Goal: Task Accomplishment & Management: Manage account settings

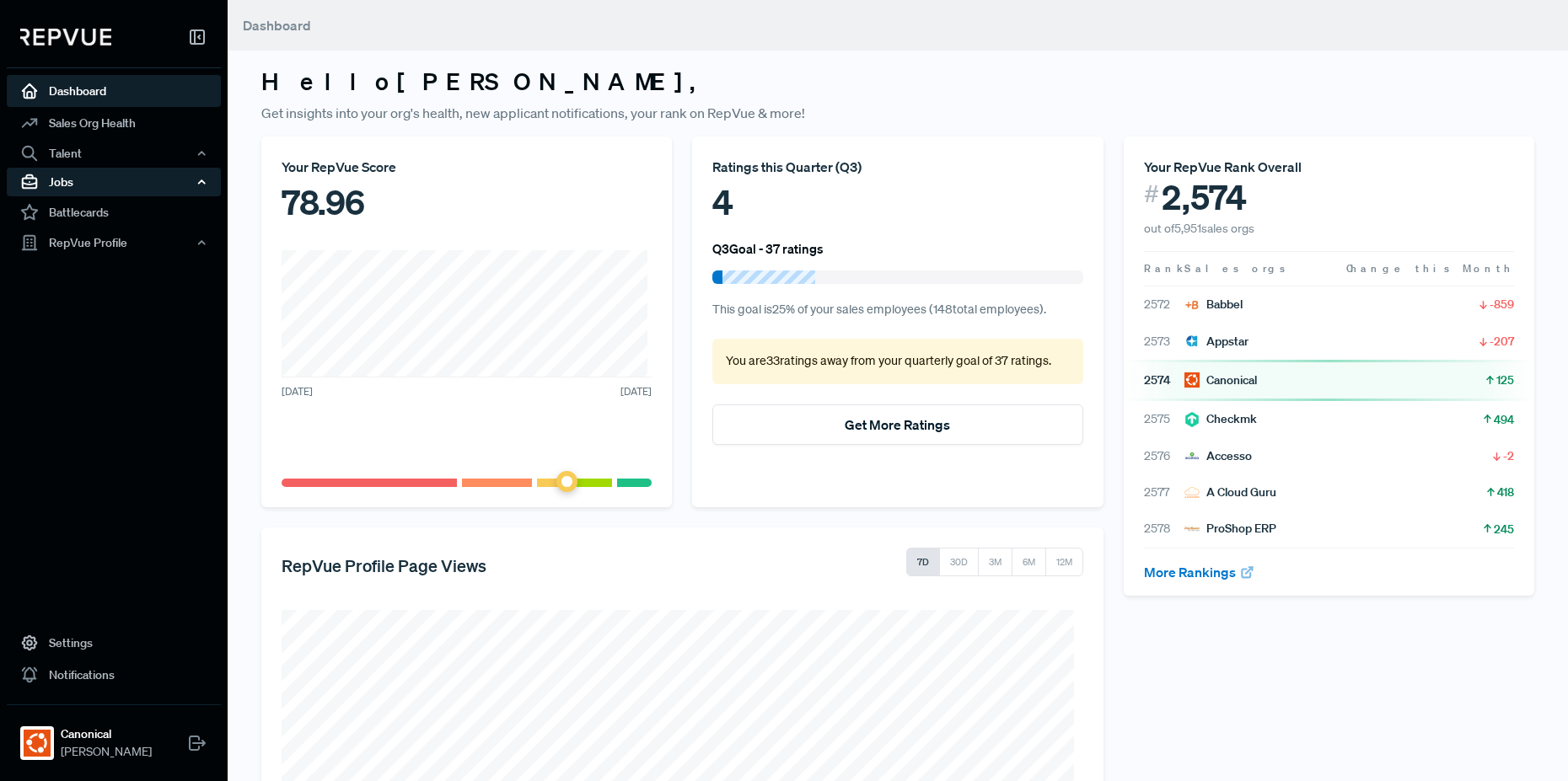
click at [116, 180] on div "Jobs" at bounding box center [114, 181] width 214 height 29
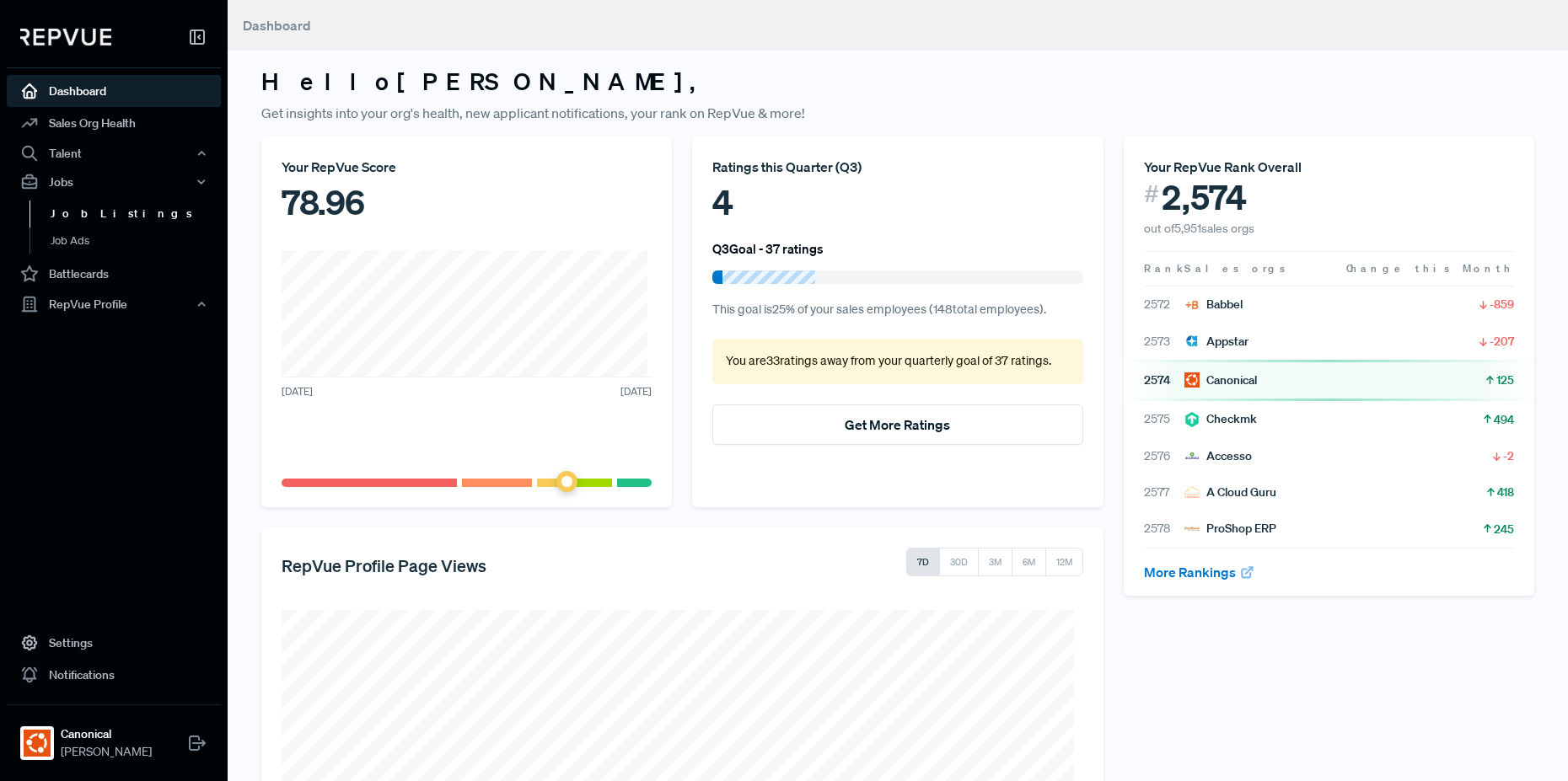
click at [90, 214] on link "Job Listings" at bounding box center [137, 214] width 214 height 27
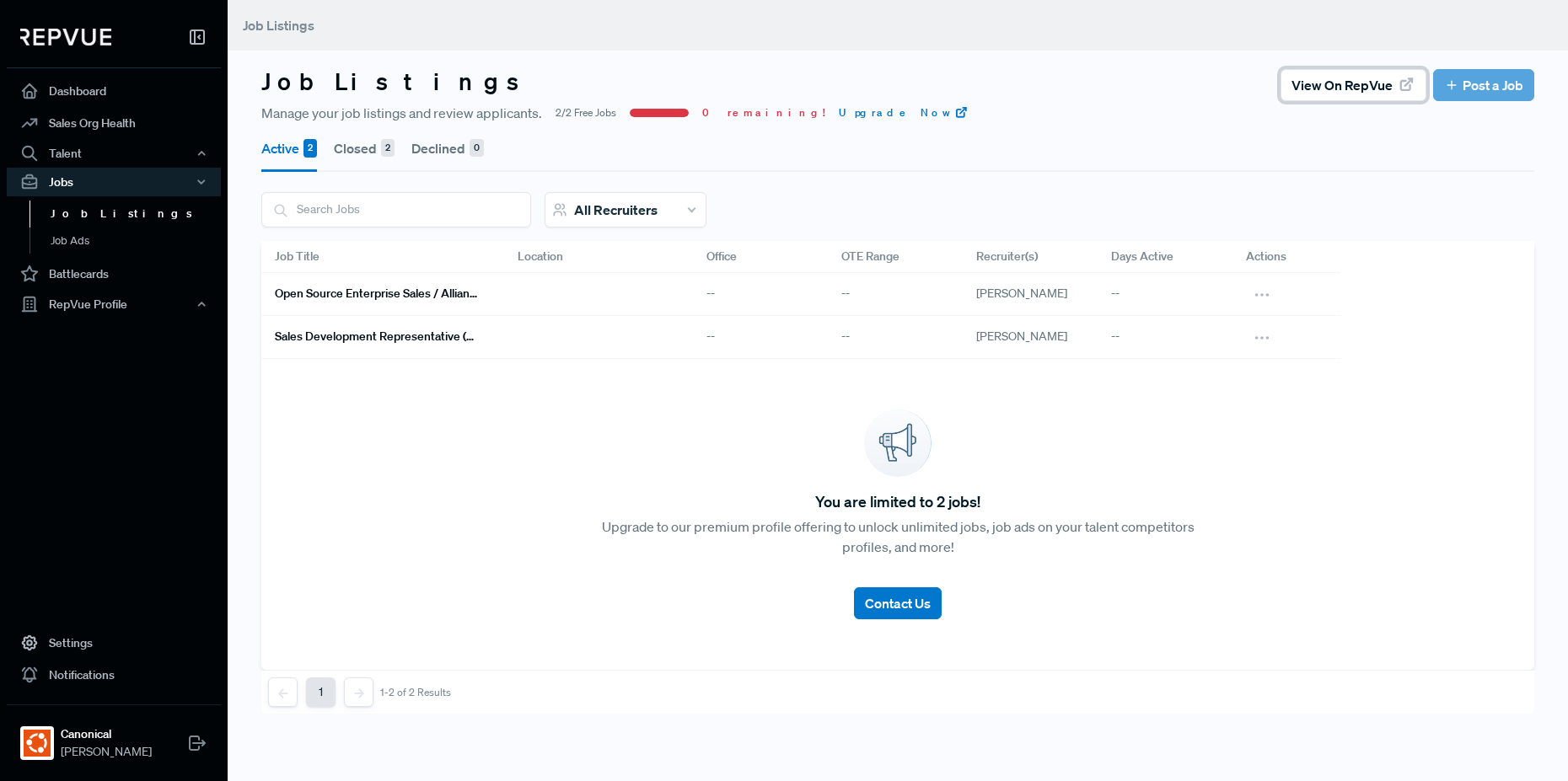
click at [1335, 88] on span "View on RepVue" at bounding box center [1341, 85] width 101 height 20
click at [1126, 192] on div "All Recruiters" at bounding box center [898, 216] width 1273 height 49
click at [839, 111] on link "Upgrade Now" at bounding box center [903, 113] width 129 height 15
click at [116, 238] on link "Job Ads" at bounding box center [137, 240] width 214 height 27
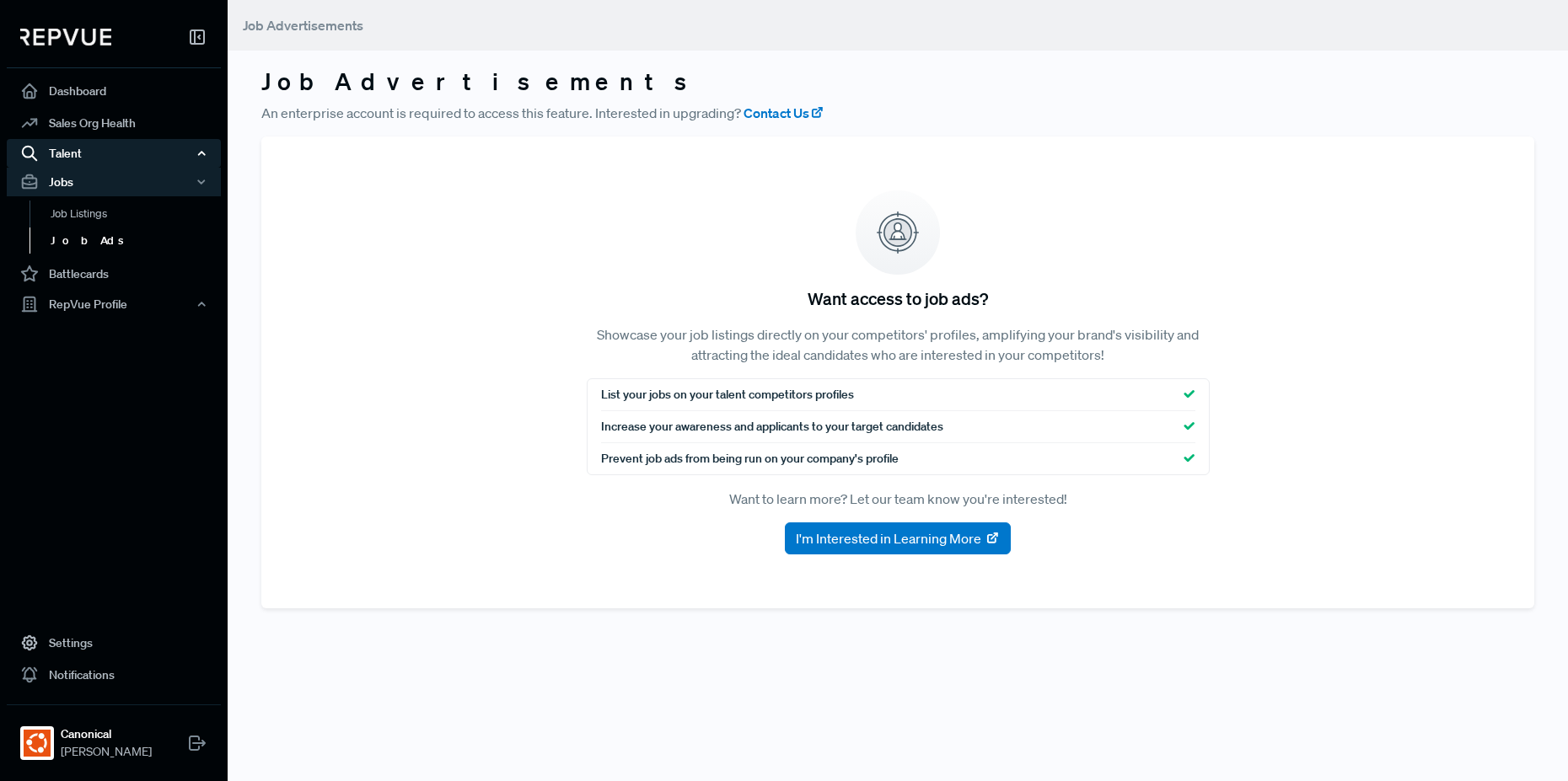
click at [104, 150] on div "Talent" at bounding box center [114, 153] width 214 height 29
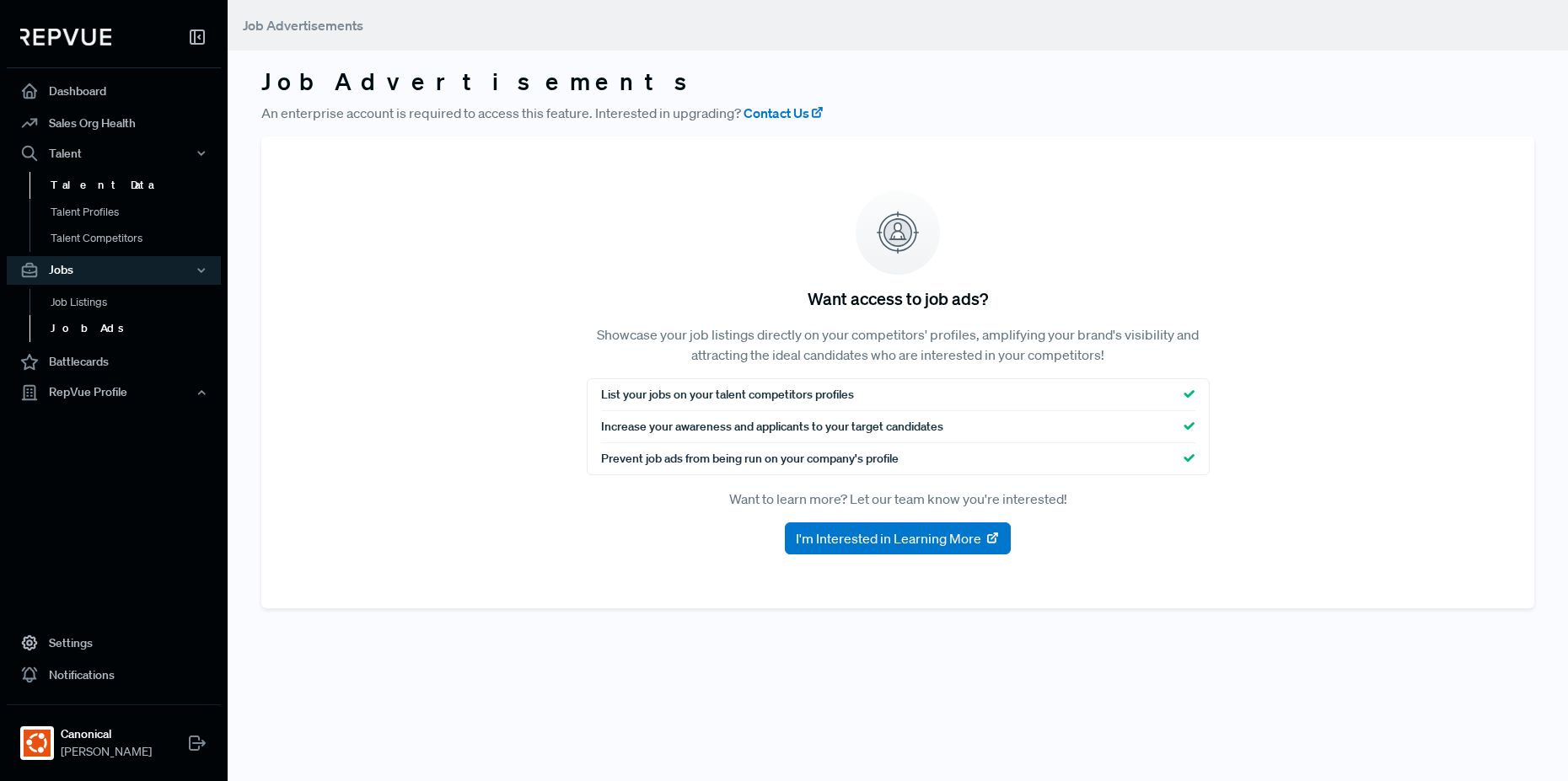
click at [102, 189] on link "Talent Data" at bounding box center [137, 185] width 214 height 27
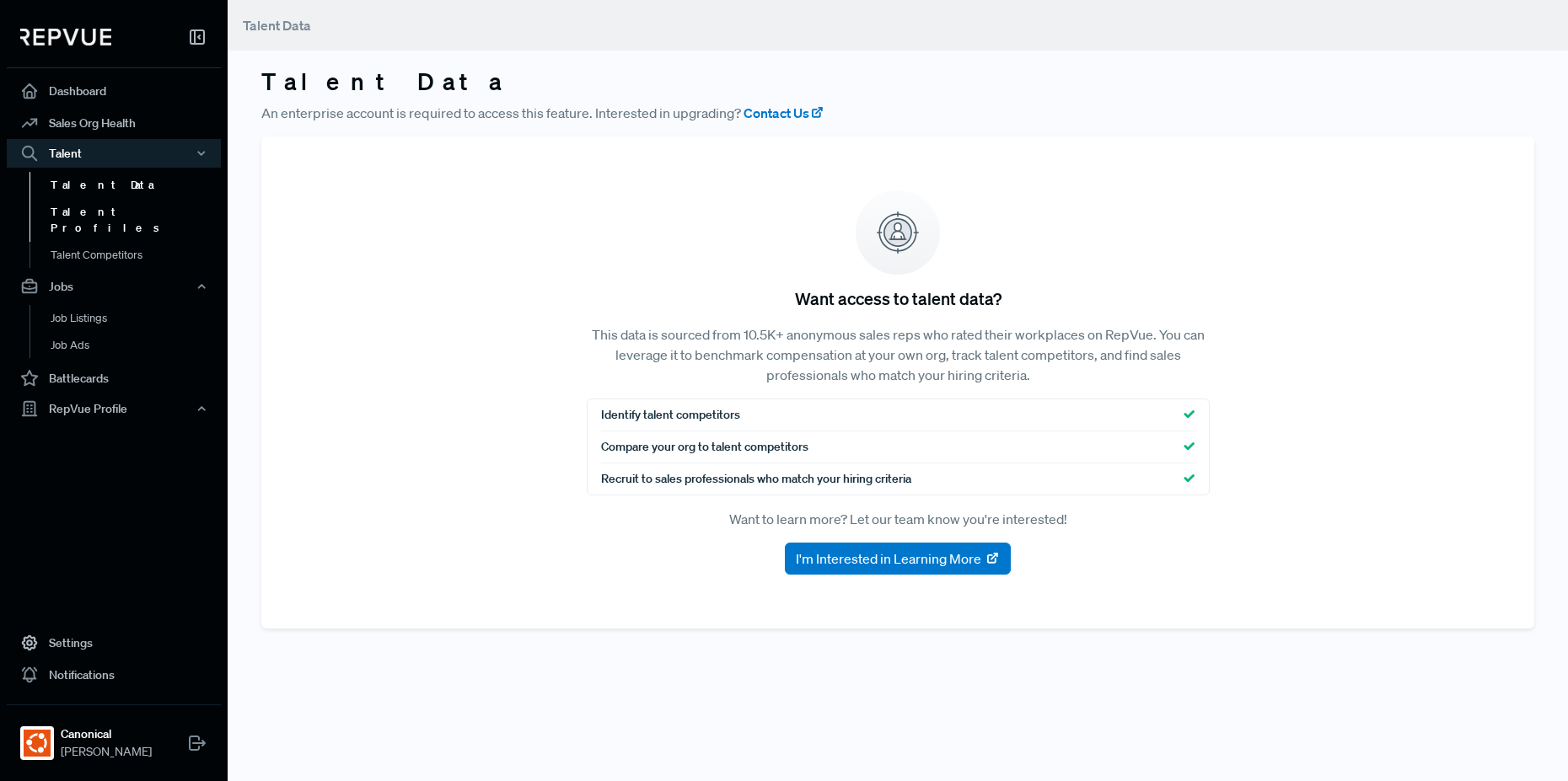
click at [73, 214] on link "Talent Profiles" at bounding box center [137, 220] width 214 height 43
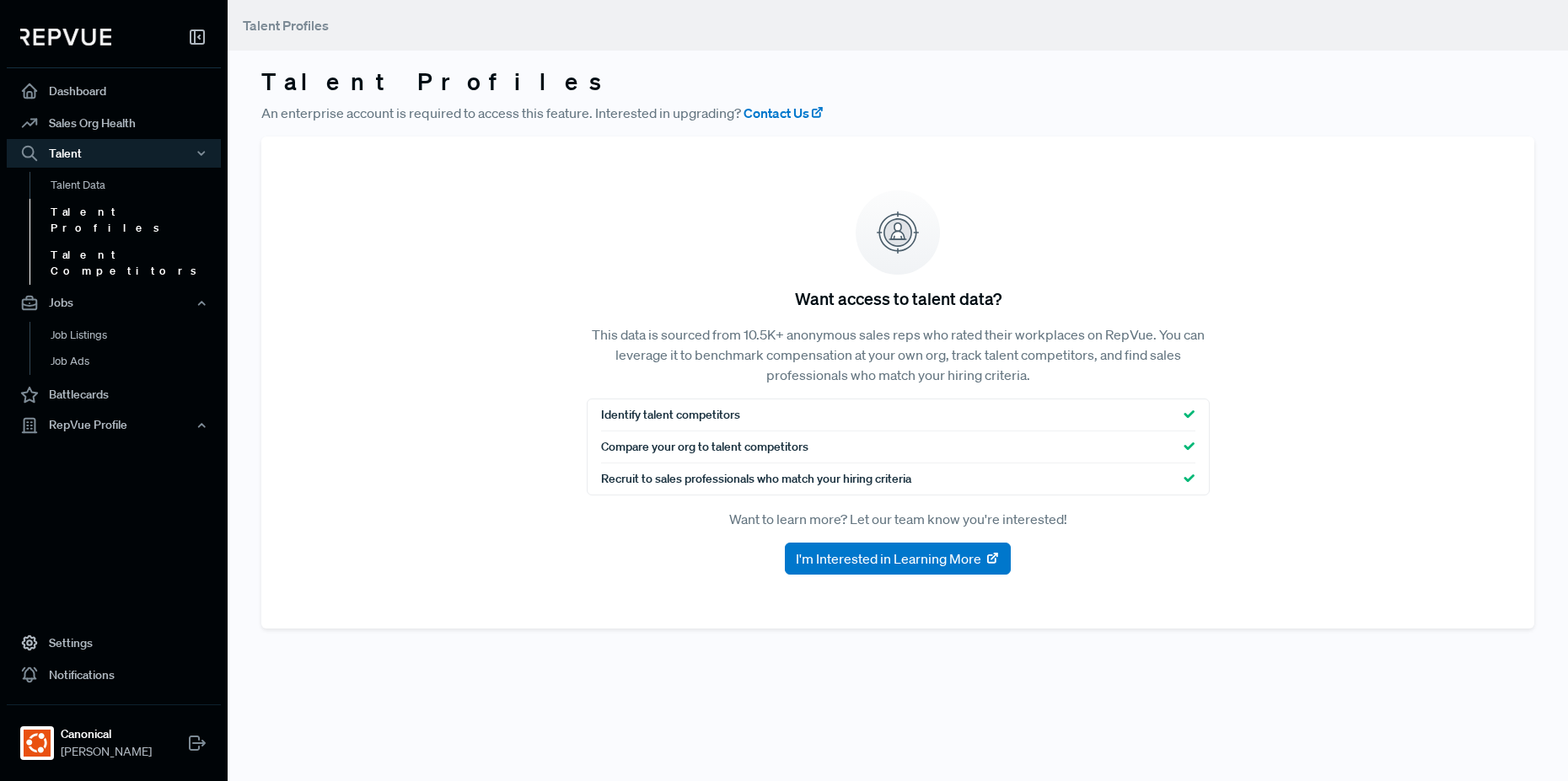
click at [86, 242] on link "Talent Competitors" at bounding box center [137, 263] width 214 height 43
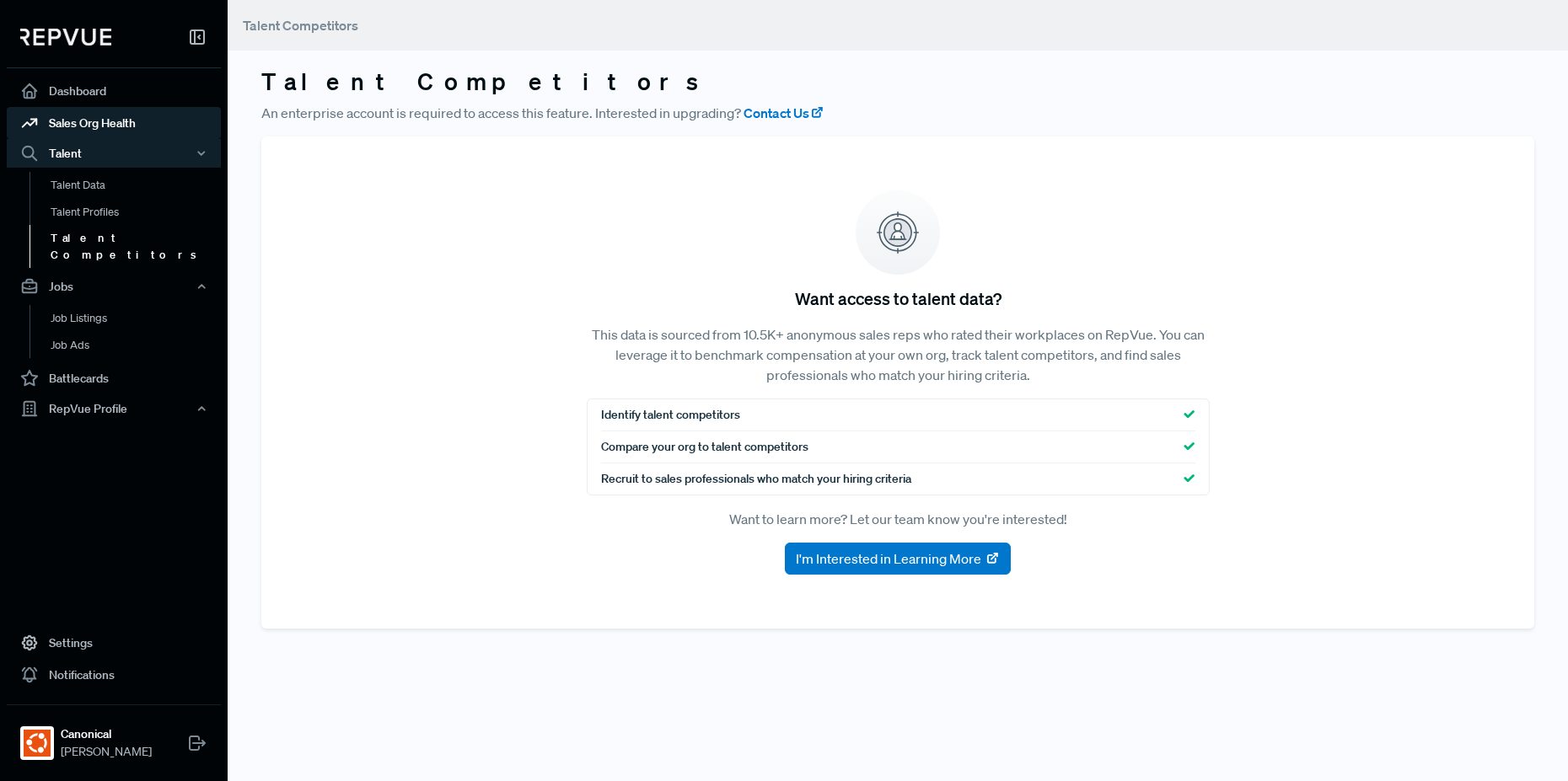
click at [87, 129] on link "Sales Org Health" at bounding box center [114, 123] width 214 height 32
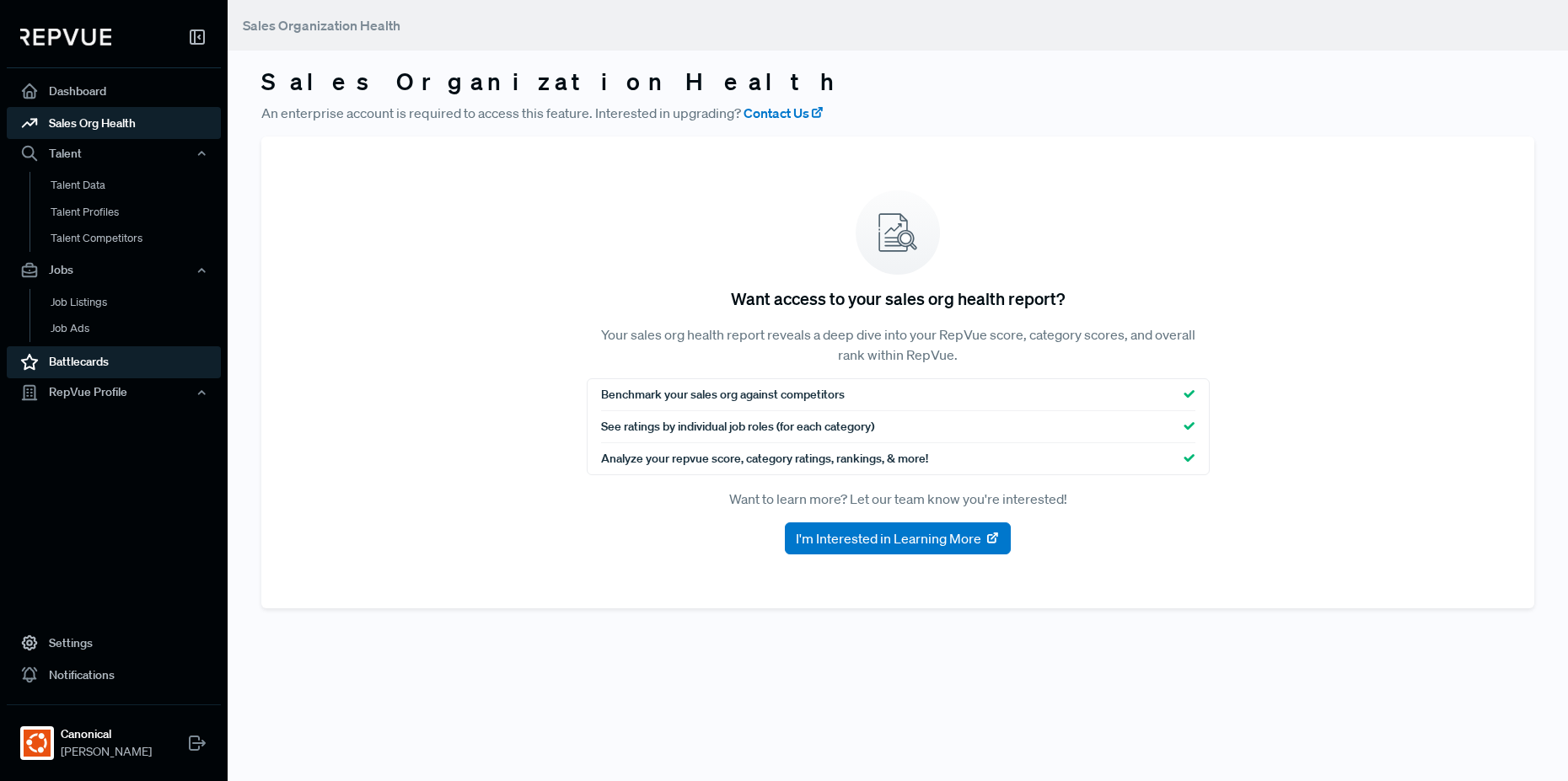
click at [74, 359] on link "Battlecards" at bounding box center [114, 362] width 214 height 32
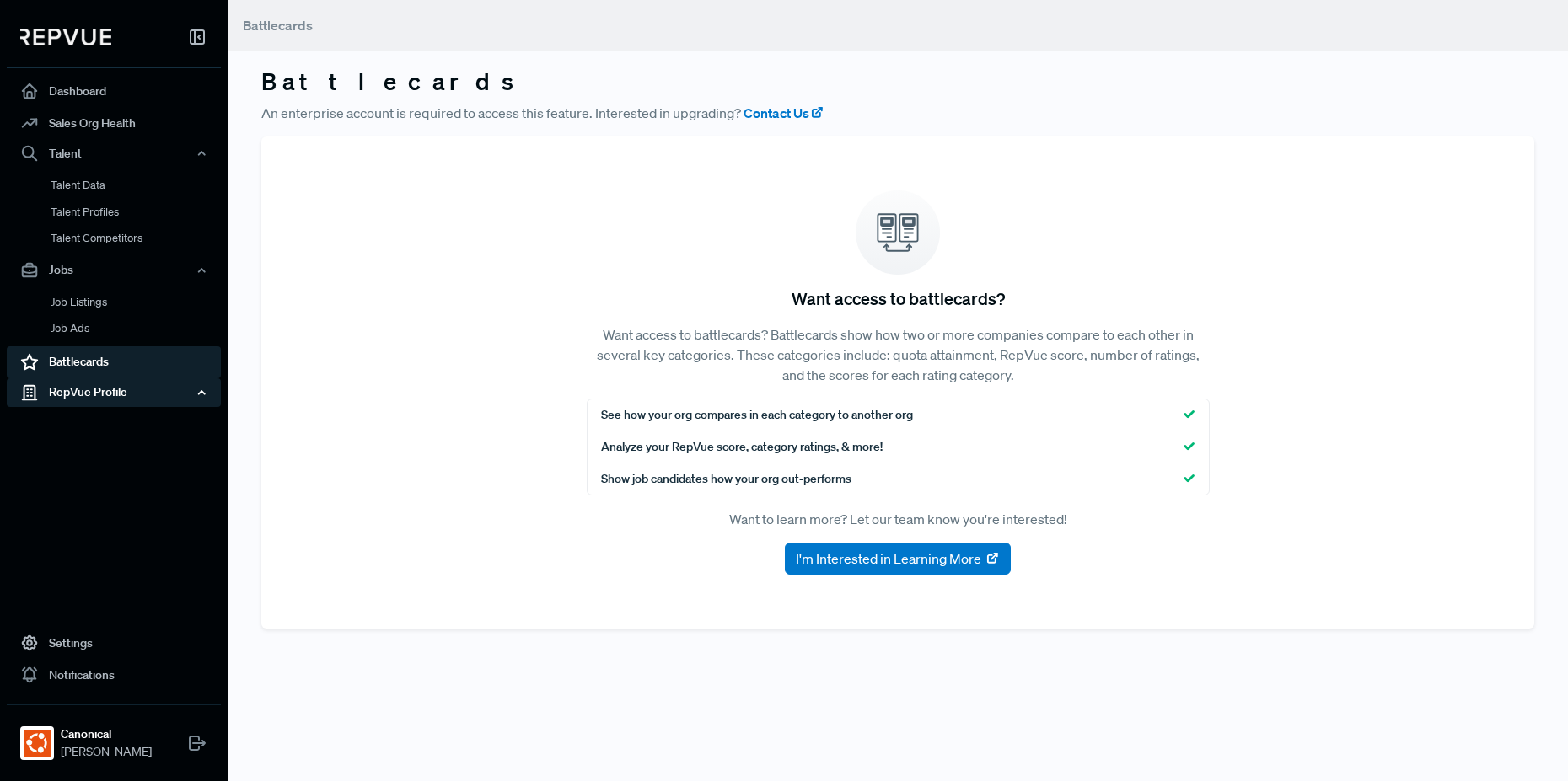
click at [135, 397] on div "RepVue Profile" at bounding box center [114, 392] width 214 height 29
click at [105, 425] on link "Profile Overview" at bounding box center [137, 433] width 214 height 43
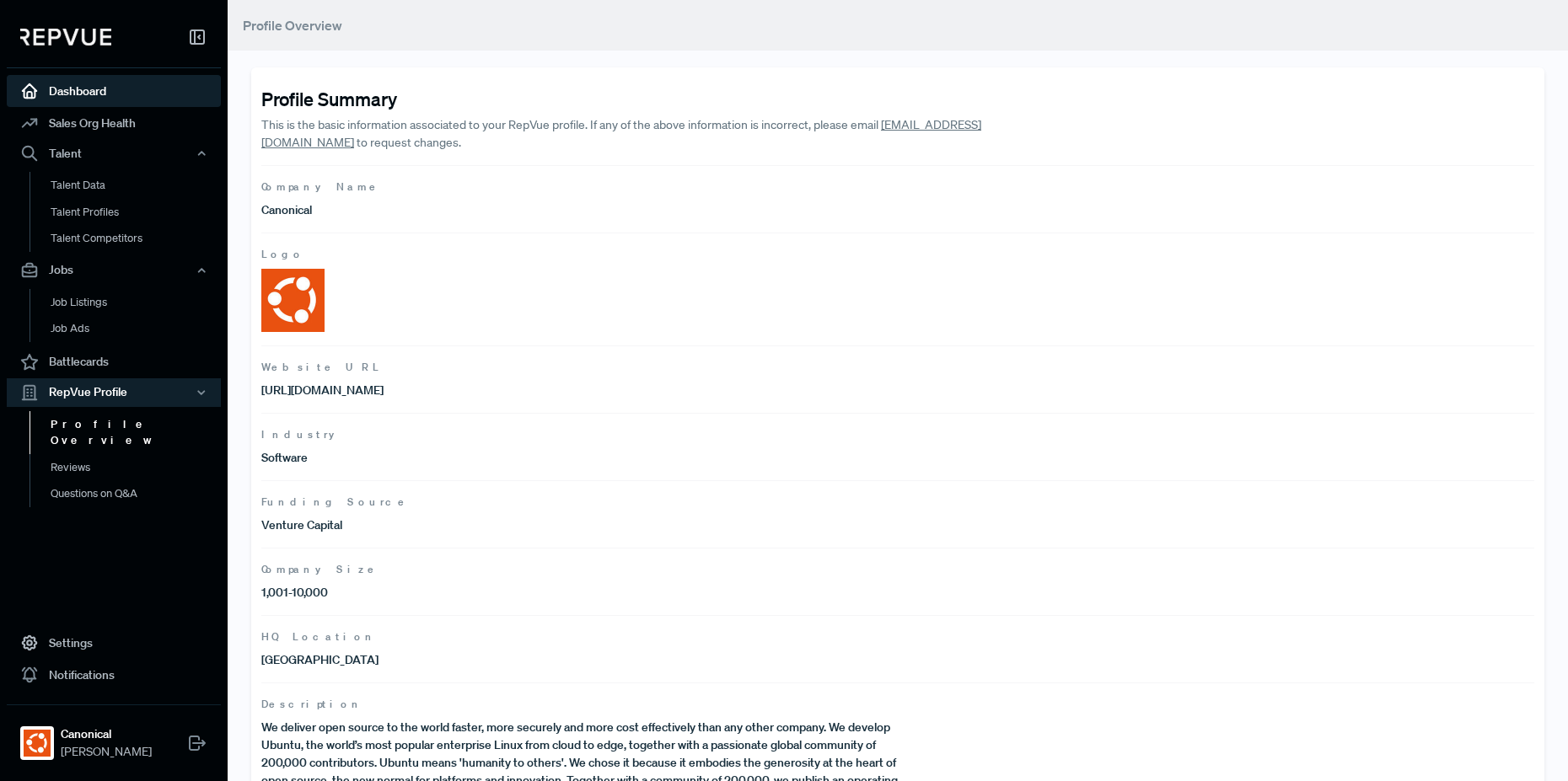
click at [91, 92] on link "Dashboard" at bounding box center [114, 91] width 214 height 32
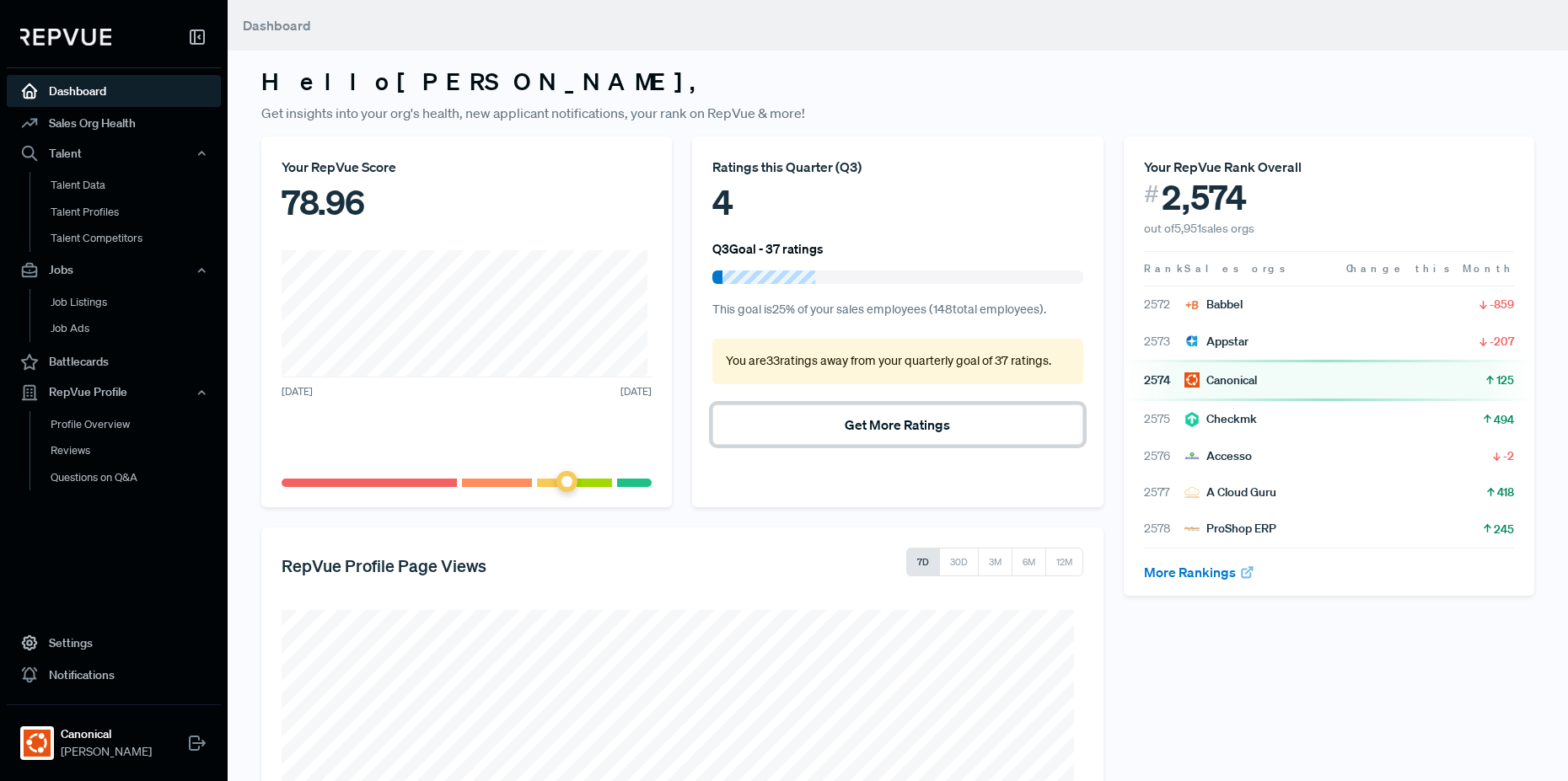
click at [853, 439] on button "Get More Ratings" at bounding box center [898, 425] width 370 height 41
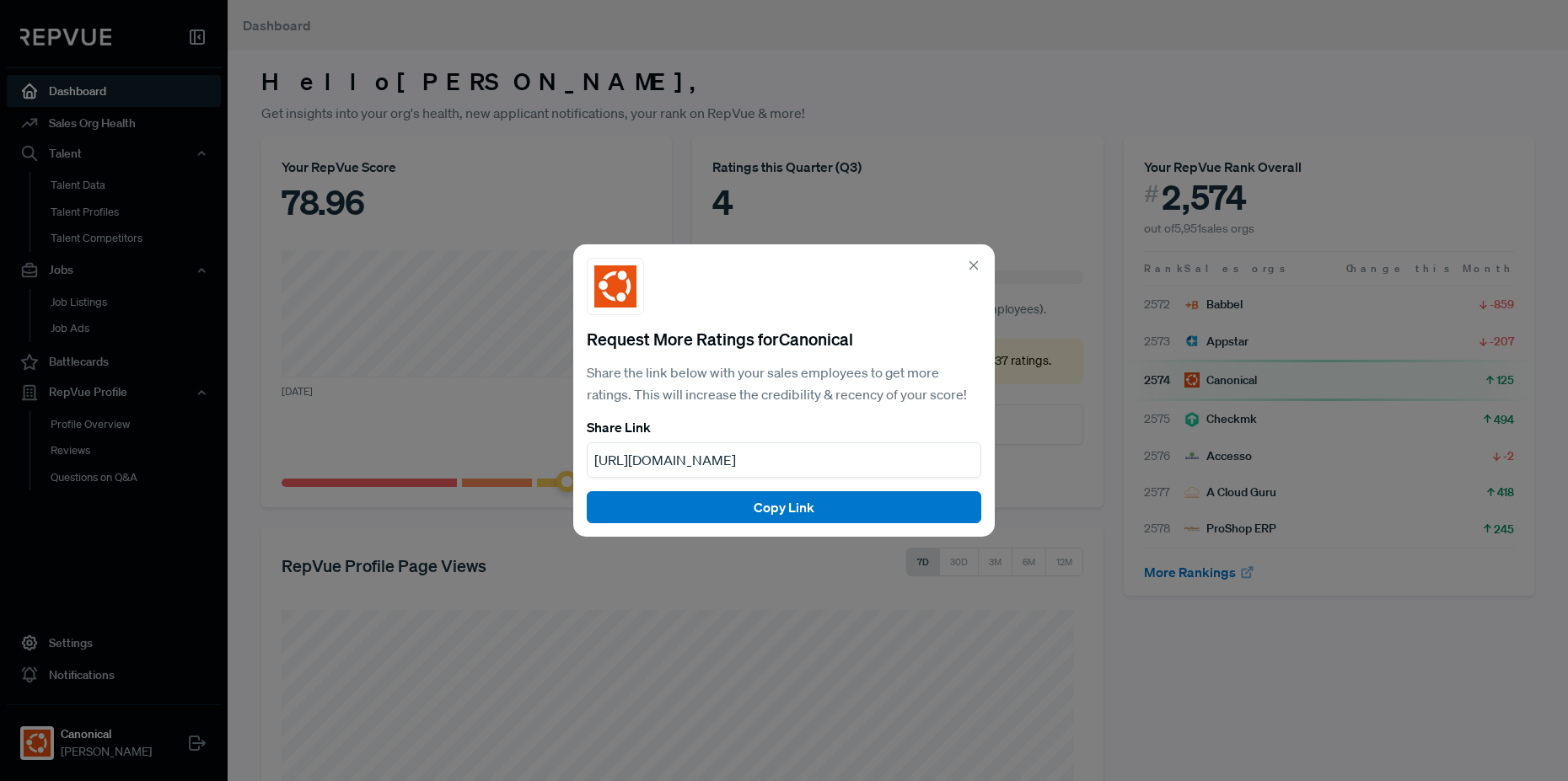
click at [972, 267] on use at bounding box center [974, 266] width 7 height 7
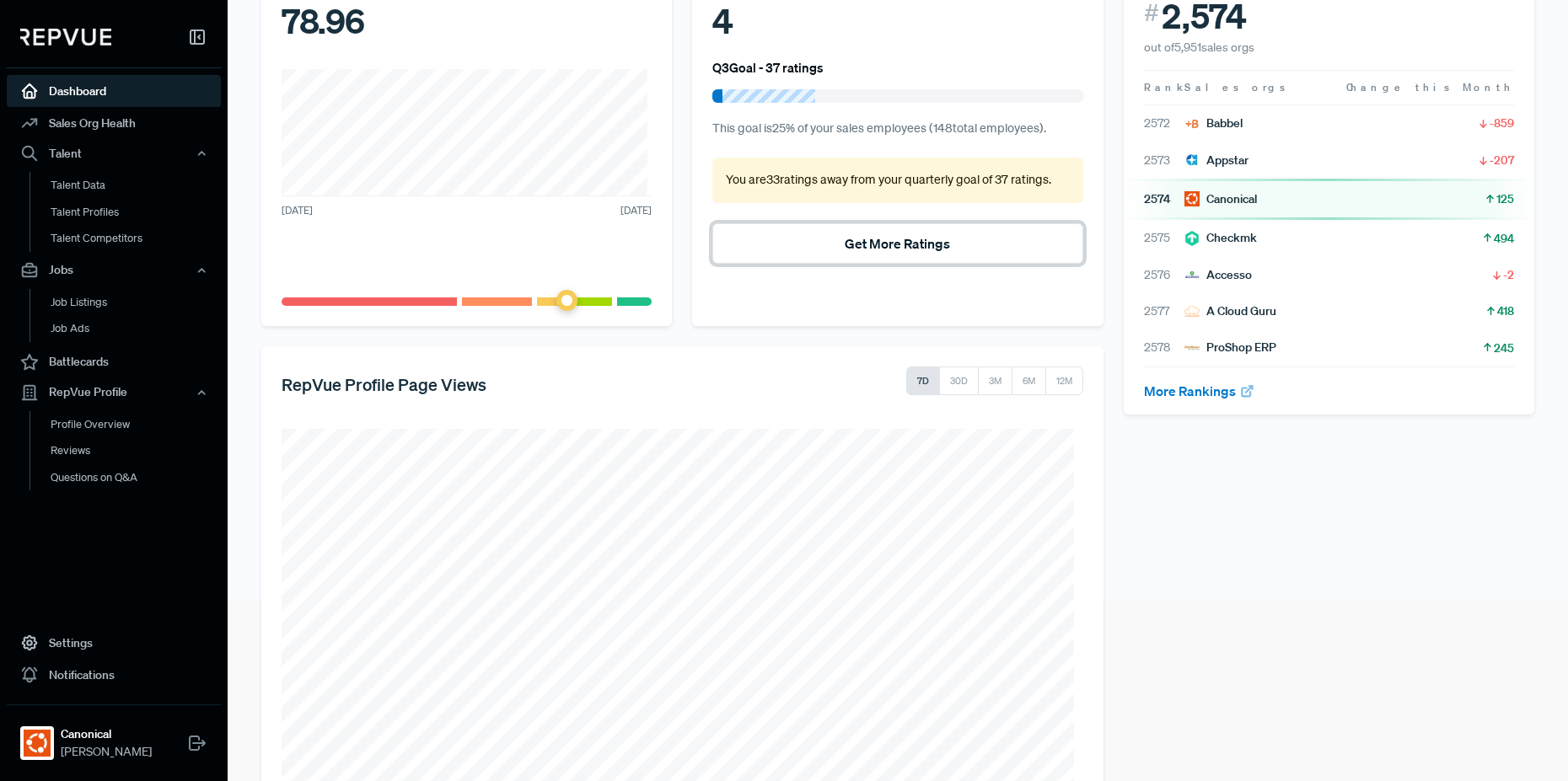
scroll to position [202, 0]
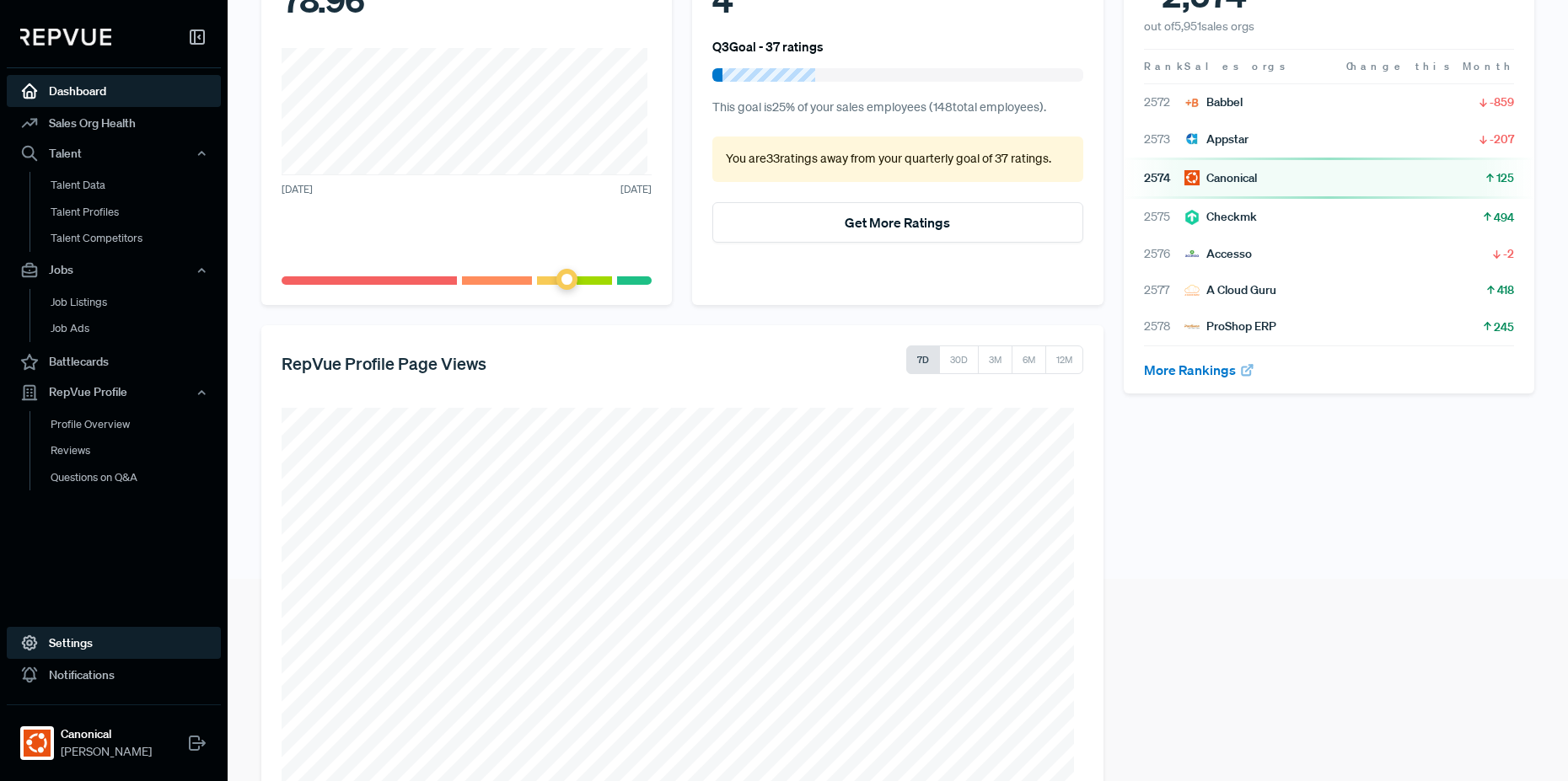
click at [86, 627] on link "Settings" at bounding box center [114, 642] width 214 height 32
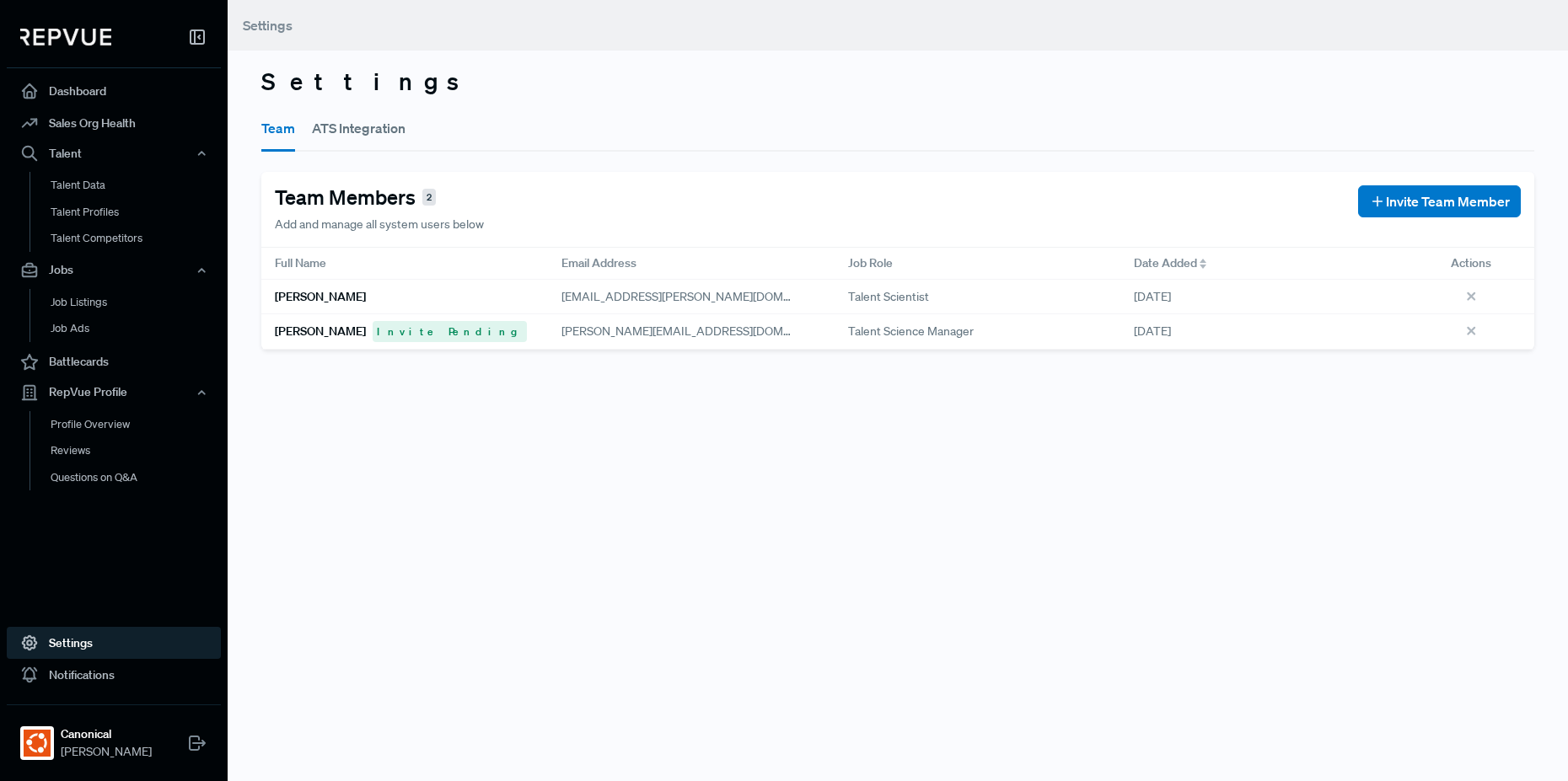
click at [378, 141] on button "ATS Integration" at bounding box center [358, 128] width 93 height 47
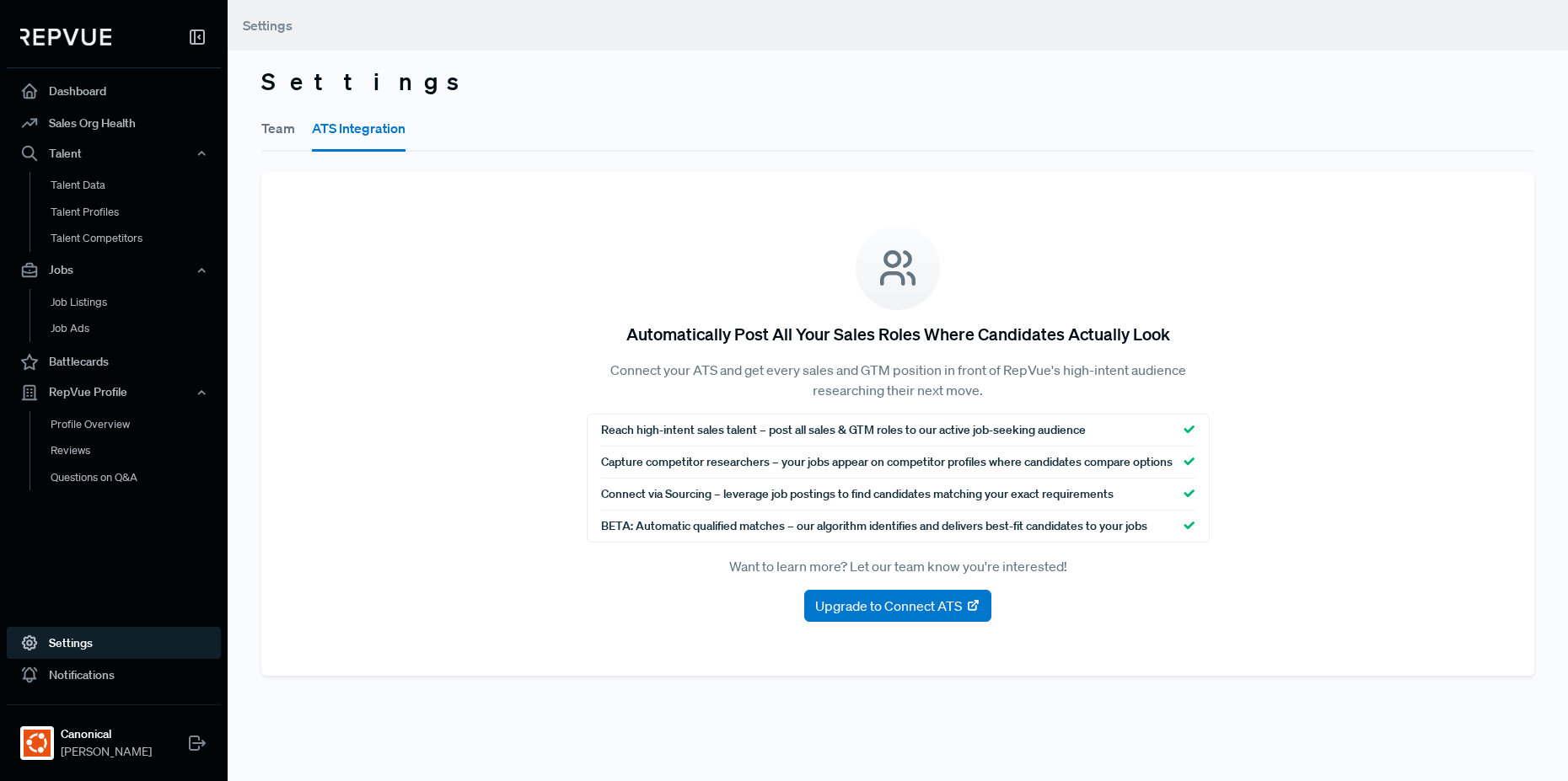
click at [1194, 107] on div "Team ATS Integration" at bounding box center [898, 127] width 1273 height 49
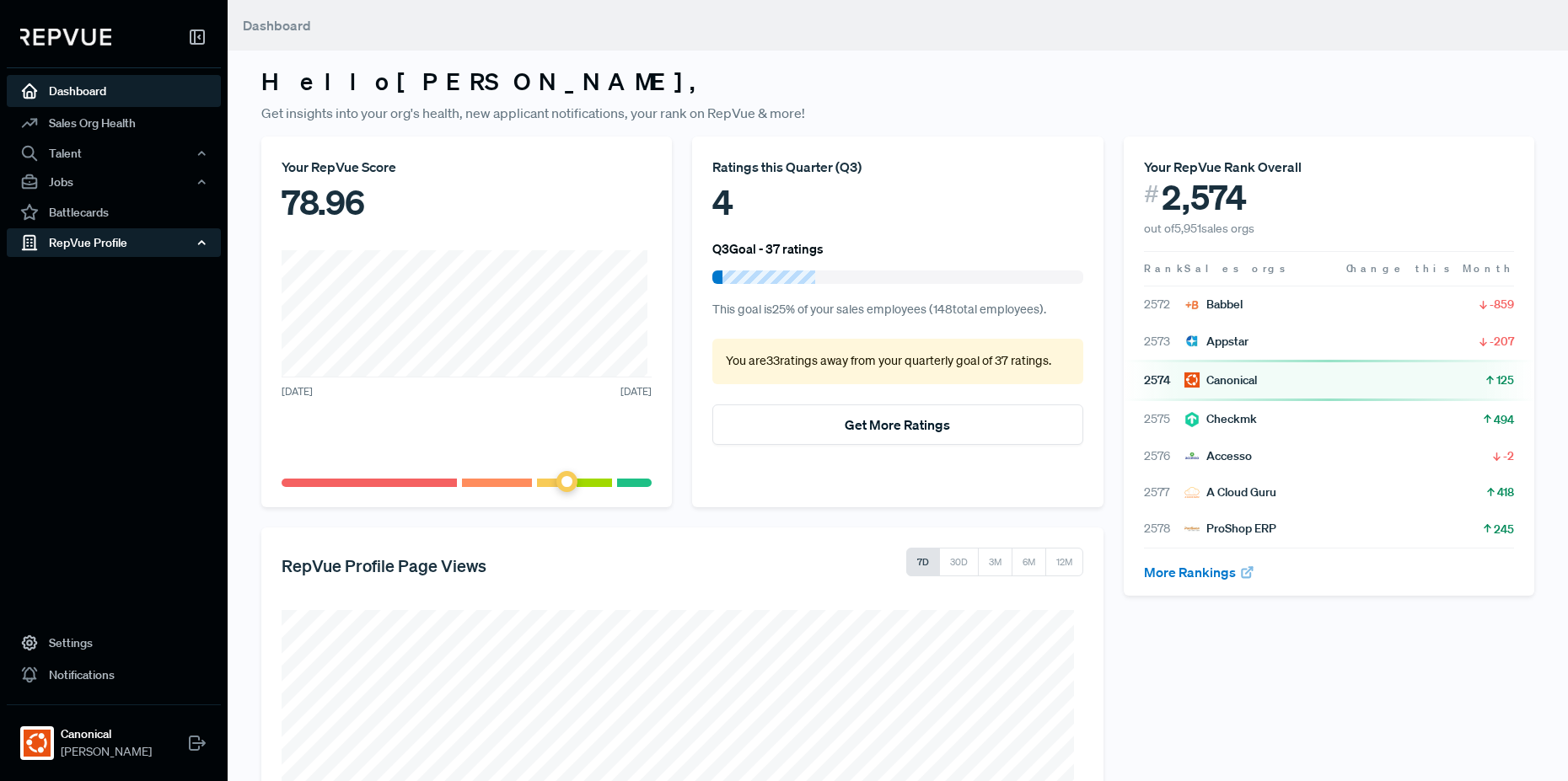
click at [120, 247] on div "RepVue Profile" at bounding box center [114, 242] width 214 height 29
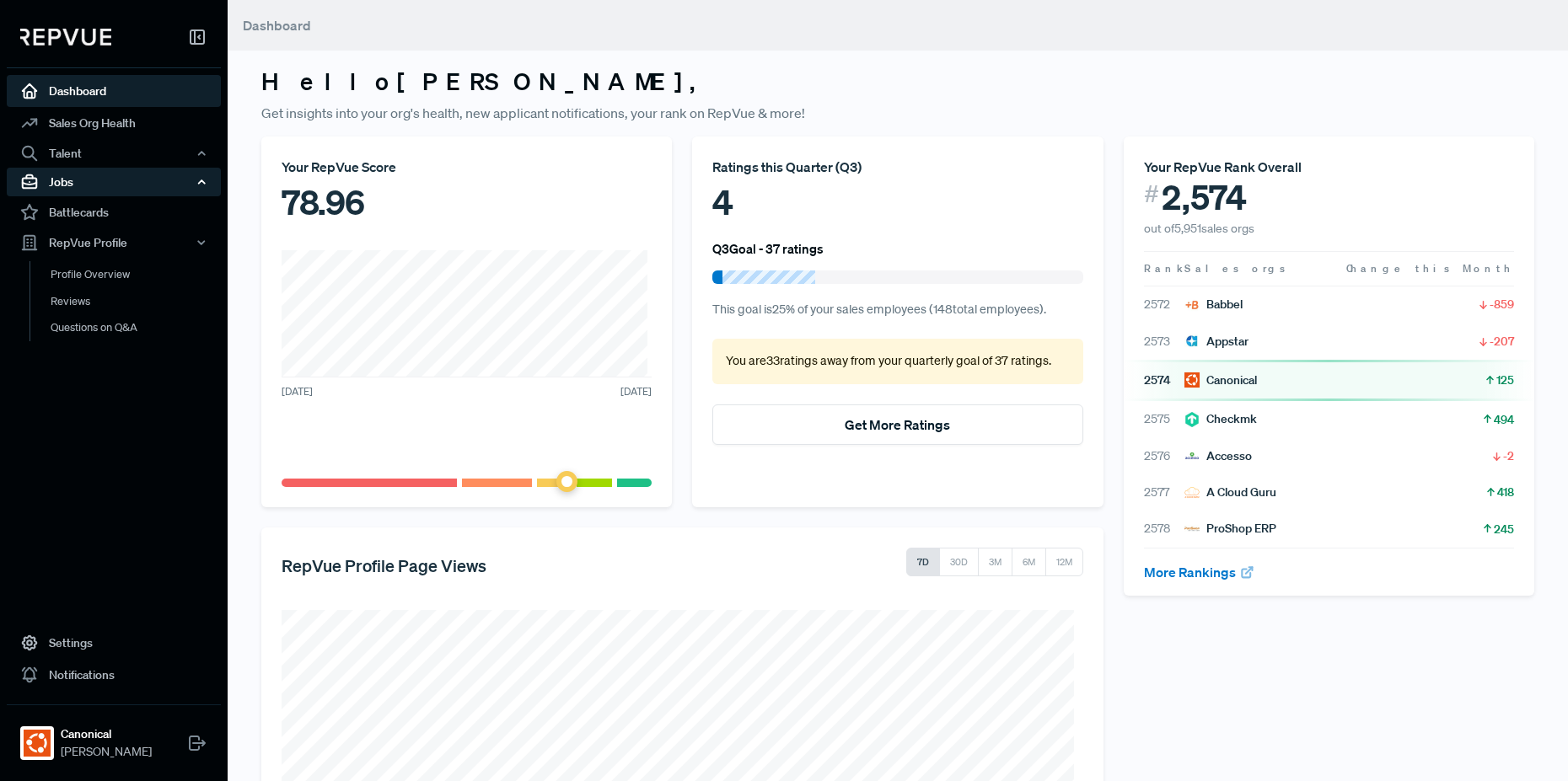
click at [95, 187] on div "Jobs" at bounding box center [114, 181] width 214 height 29
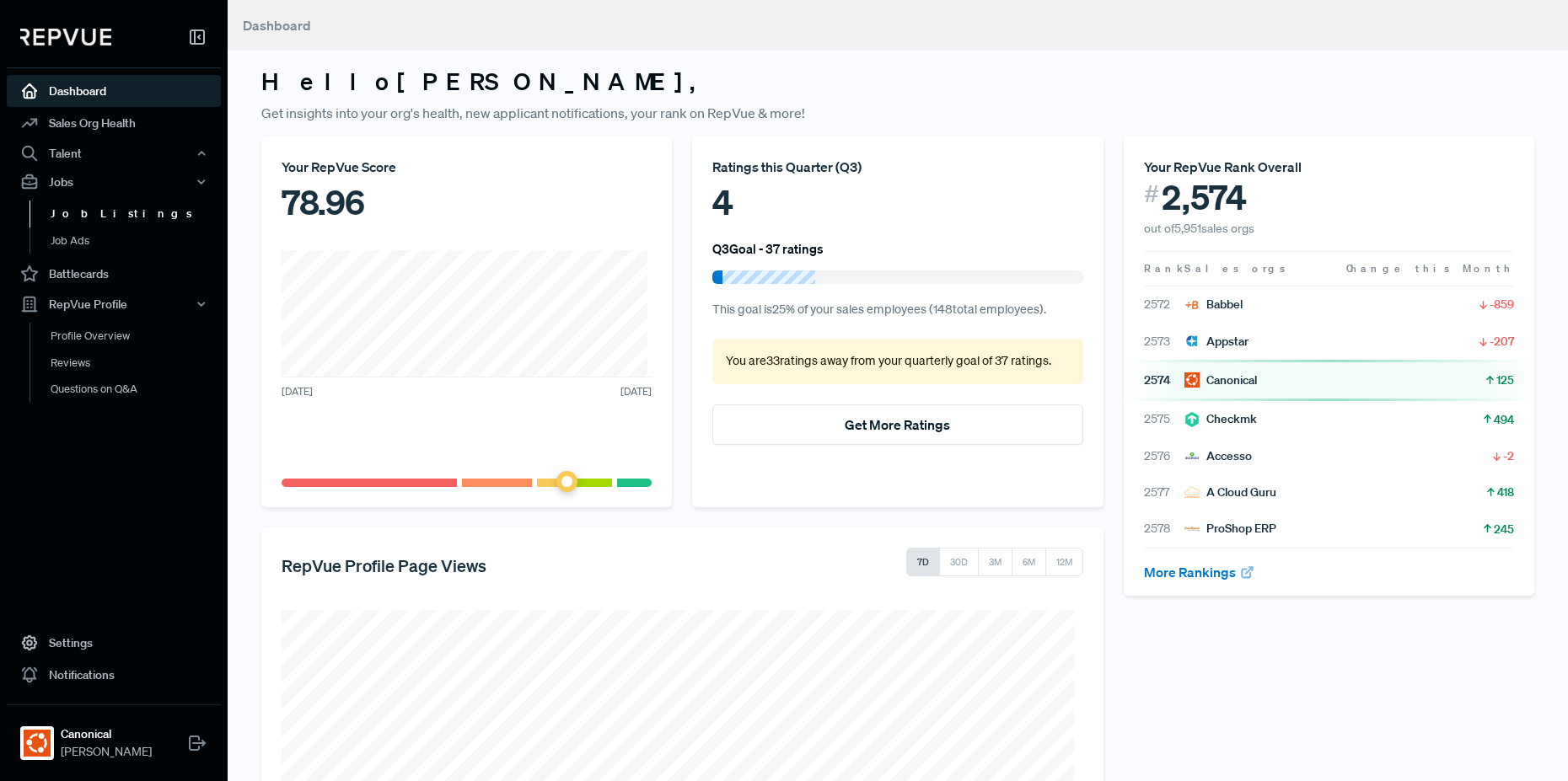
click at [83, 215] on link "Job Listings" at bounding box center [137, 214] width 214 height 27
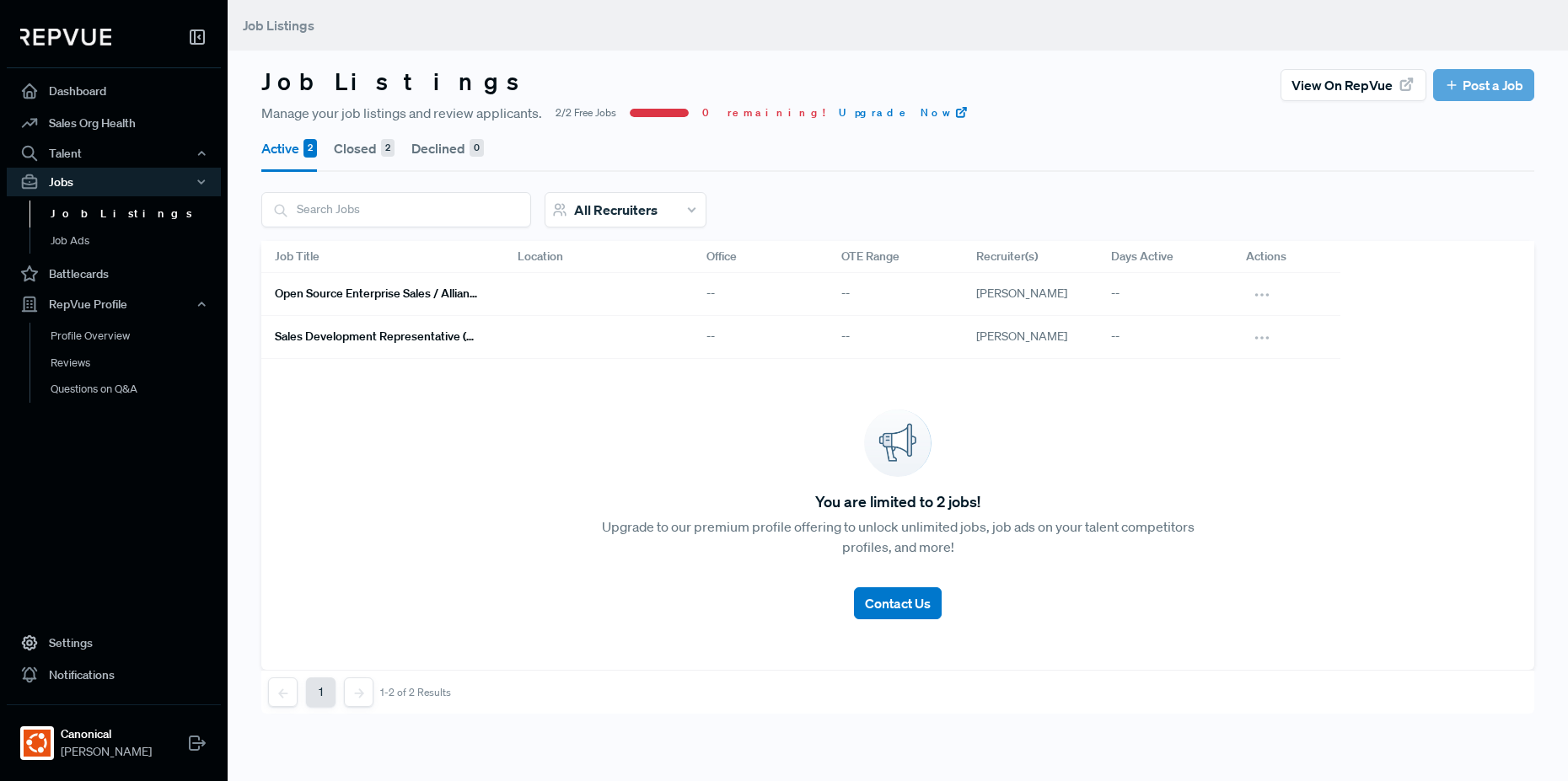
click at [403, 300] on h6 "Open Source Enterprise Sales / Alliances" at bounding box center [375, 294] width 202 height 15
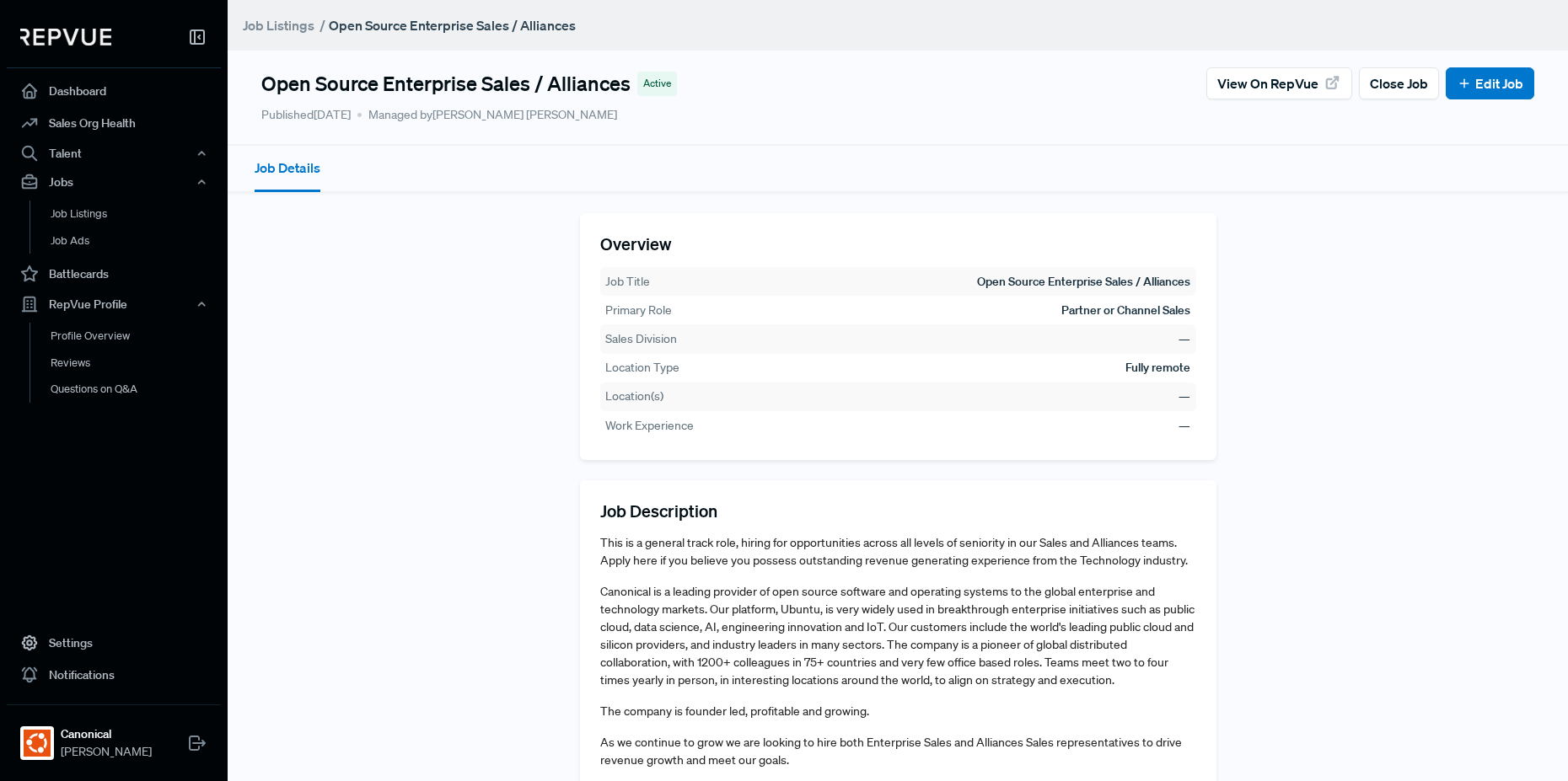
click at [1137, 312] on td "Partner or Channel Sales" at bounding box center [1125, 311] width 130 height 19
drag, startPoint x: 1044, startPoint y: 311, endPoint x: 1221, endPoint y: 313, distance: 177.0
click at [1221, 313] on section "Overview Job Title Open Source Enterprise Sales / Alliances Primary Role Partne…" at bounding box center [898, 529] width 1273 height 631
click at [1222, 313] on section "Overview Job Title Open Source Enterprise Sales / Alliances Primary Role Partne…" at bounding box center [898, 529] width 1273 height 631
click at [1457, 92] on link "Edit Job" at bounding box center [1490, 83] width 67 height 20
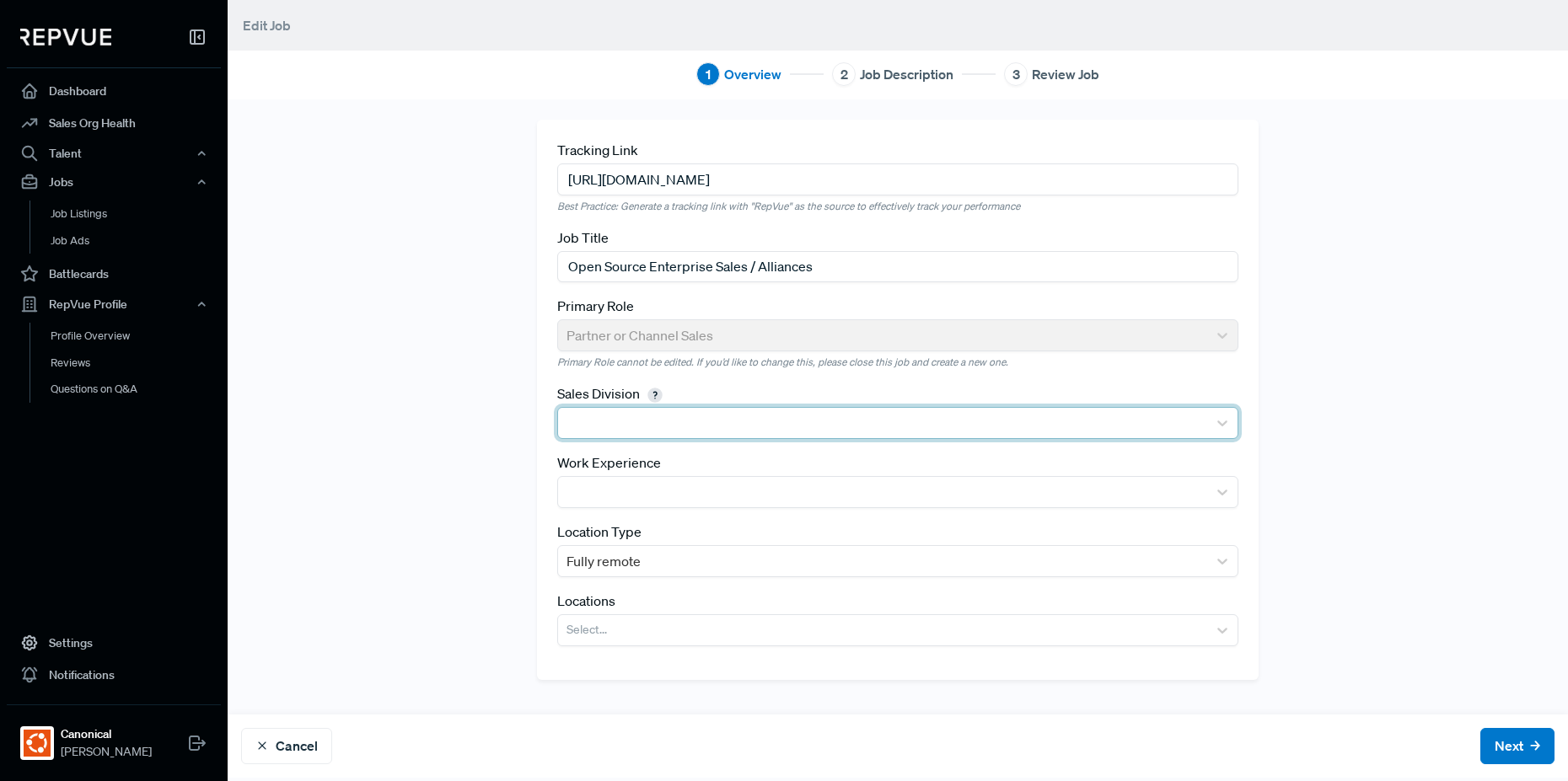
click at [713, 423] on div at bounding box center [883, 423] width 632 height 24
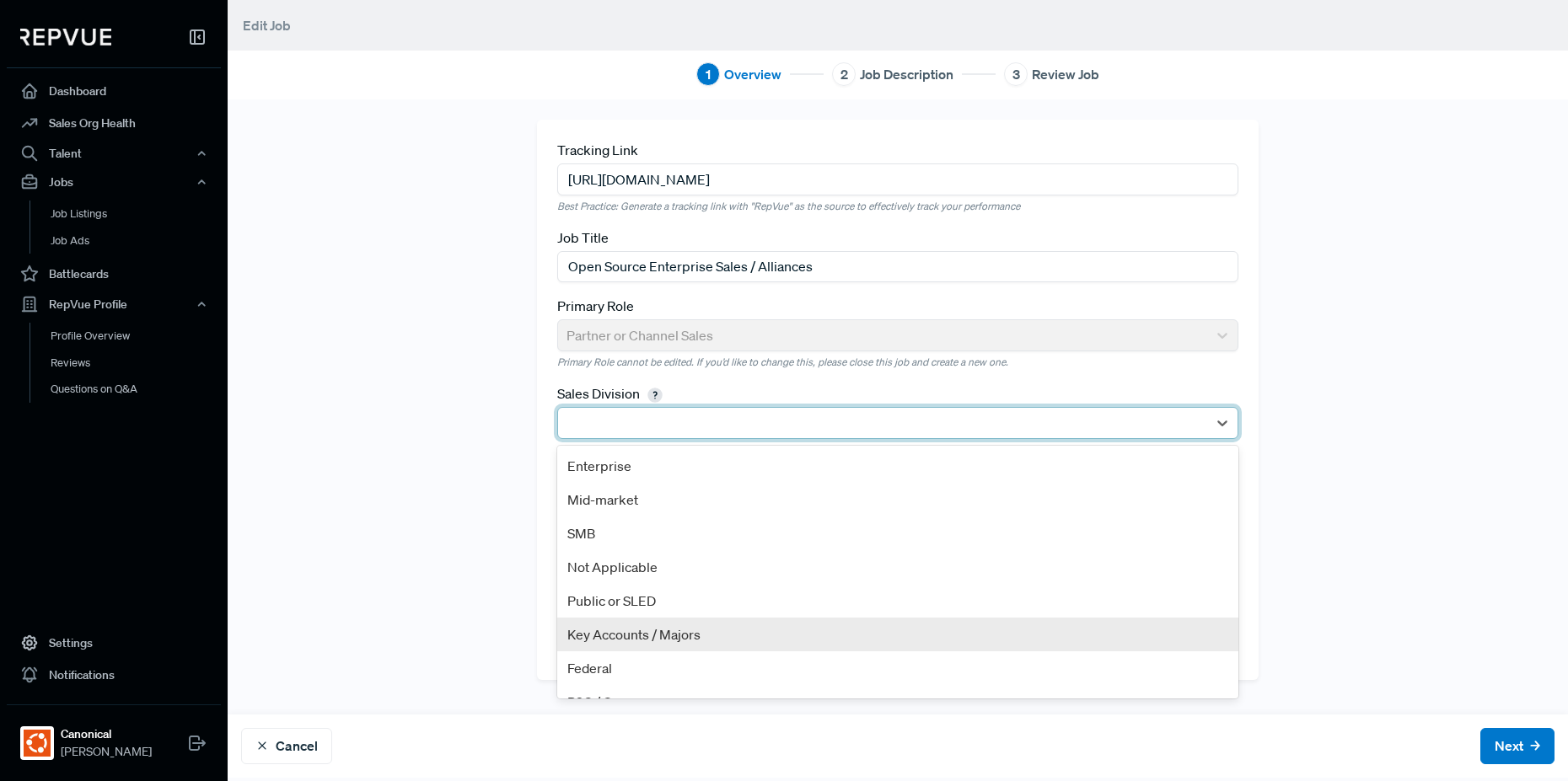
scroll to position [24, 0]
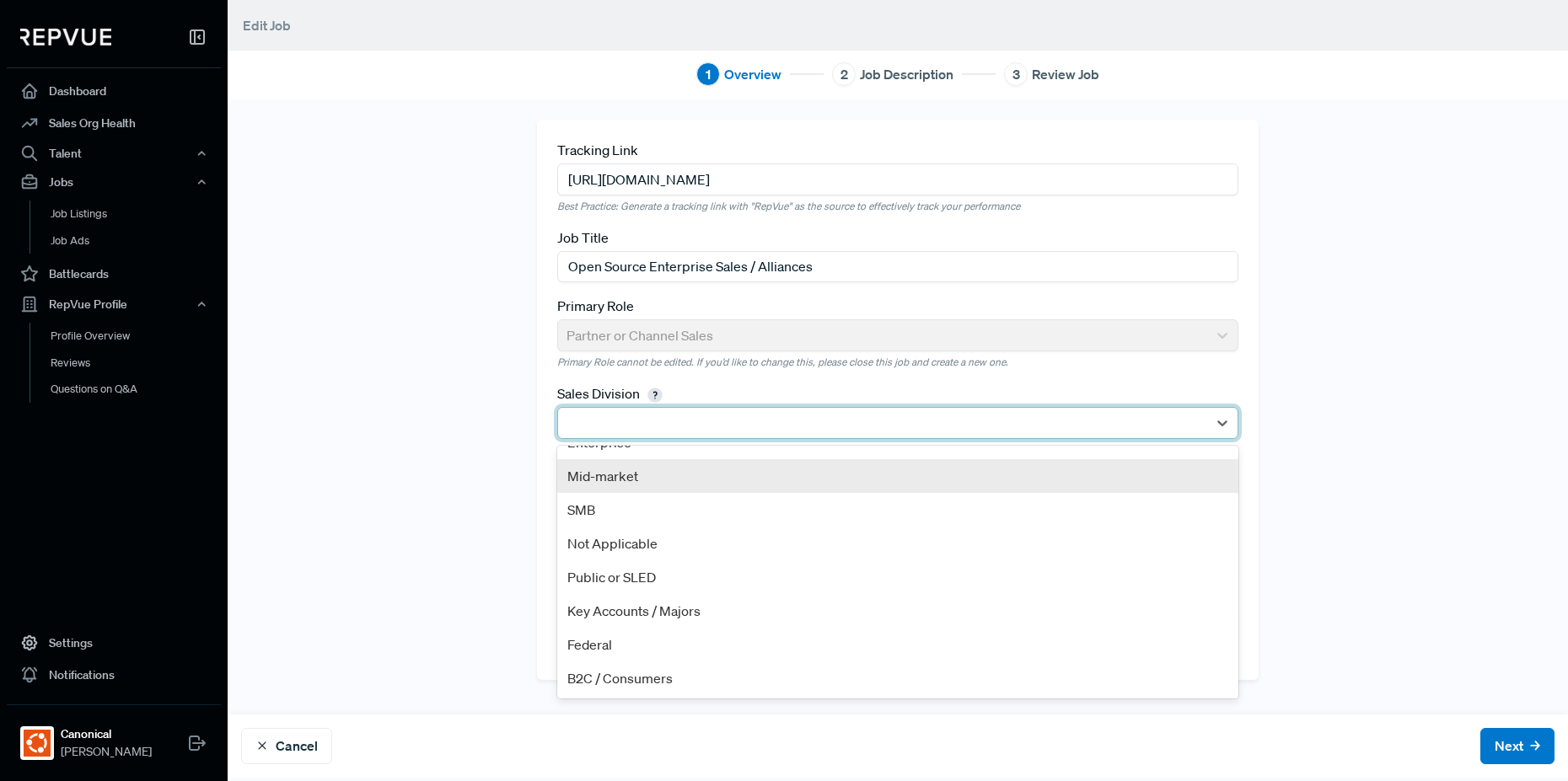
click at [468, 483] on div "Tracking Link [URL][DOMAIN_NAME] Best Practice: Generate a tracking link with "…" at bounding box center [898, 406] width 1113 height 574
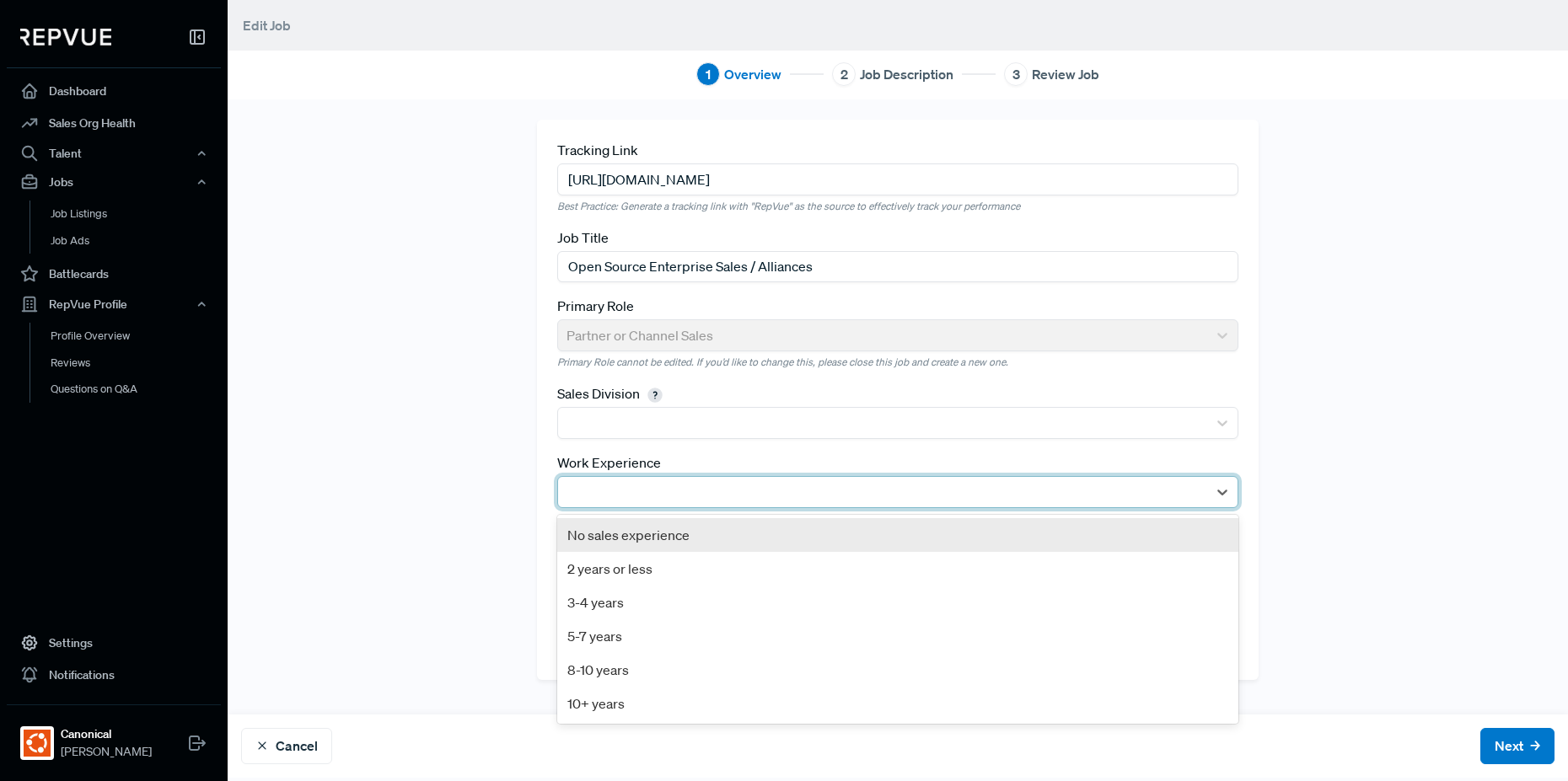
click at [608, 489] on div at bounding box center [883, 493] width 632 height 24
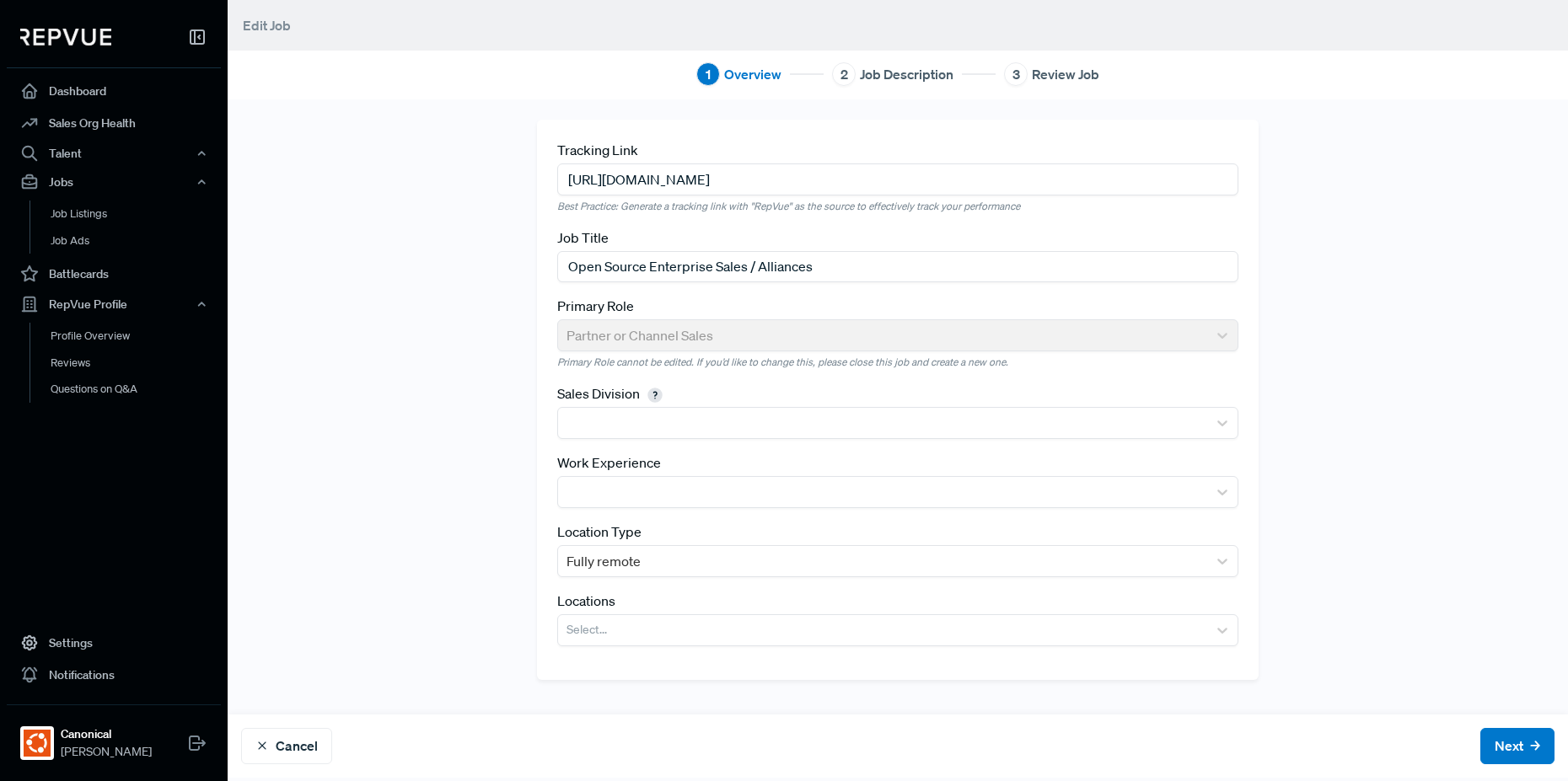
click at [473, 485] on div "Tracking Link [URL][DOMAIN_NAME] Best Practice: Generate a tracking link with "…" at bounding box center [898, 406] width 1113 height 574
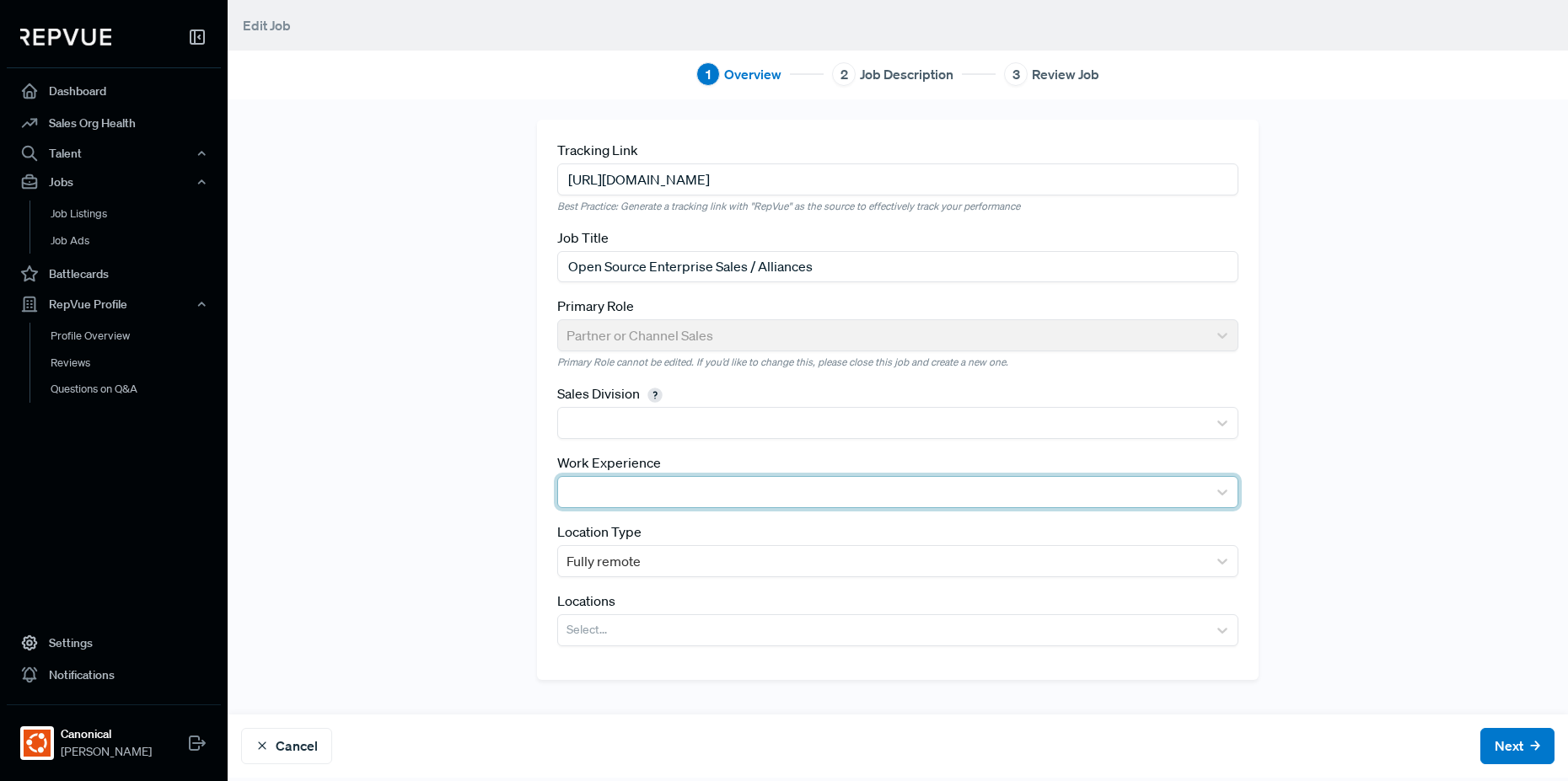
click at [738, 502] on div at bounding box center [883, 493] width 632 height 24
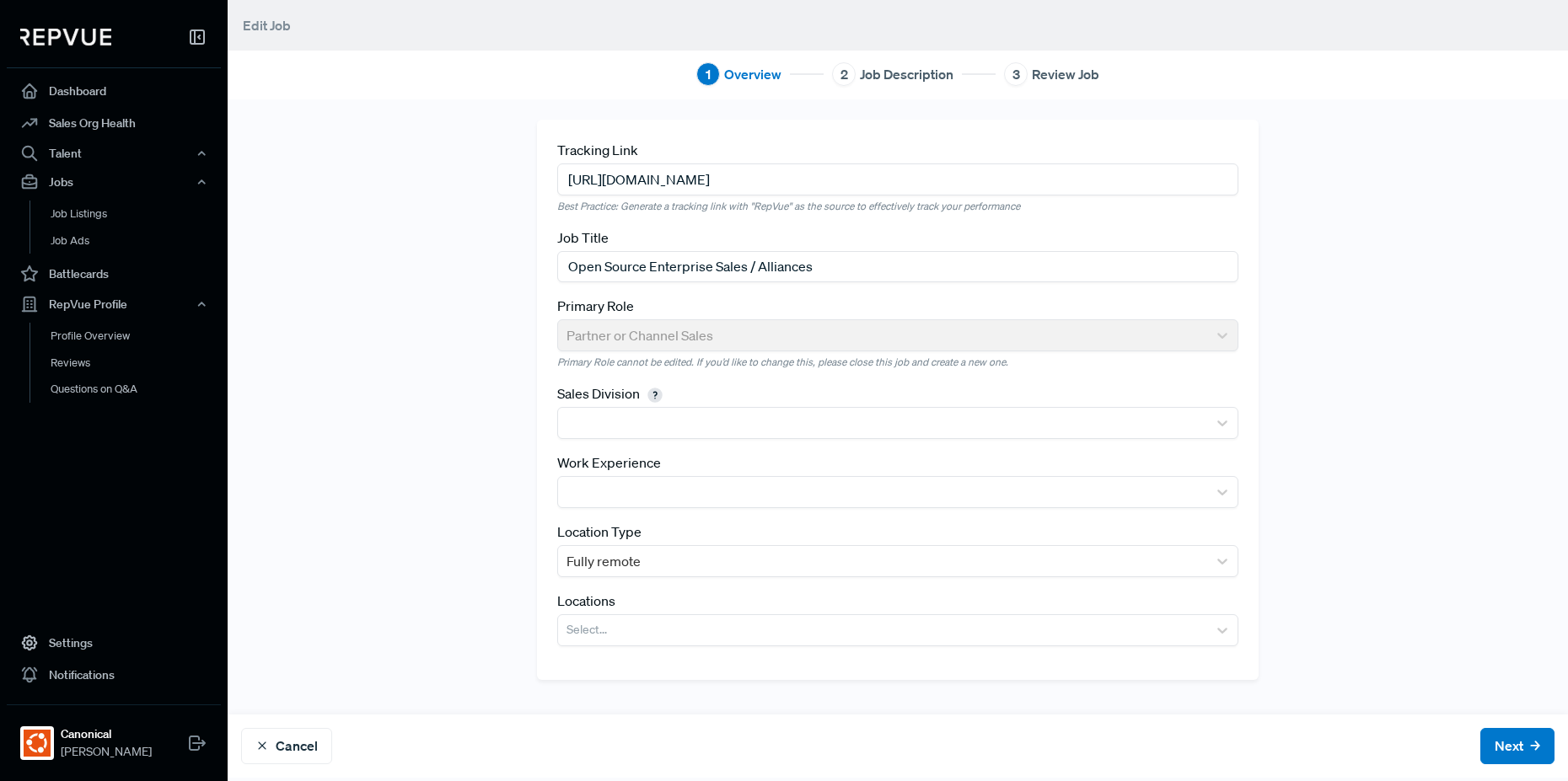
click at [498, 513] on div "Tracking Link [URL][DOMAIN_NAME] Best Practice: Generate a tracking link with "…" at bounding box center [898, 406] width 1113 height 574
click at [454, 497] on div "Tracking Link [URL][DOMAIN_NAME] Best Practice: Generate a tracking link with "…" at bounding box center [898, 406] width 1113 height 574
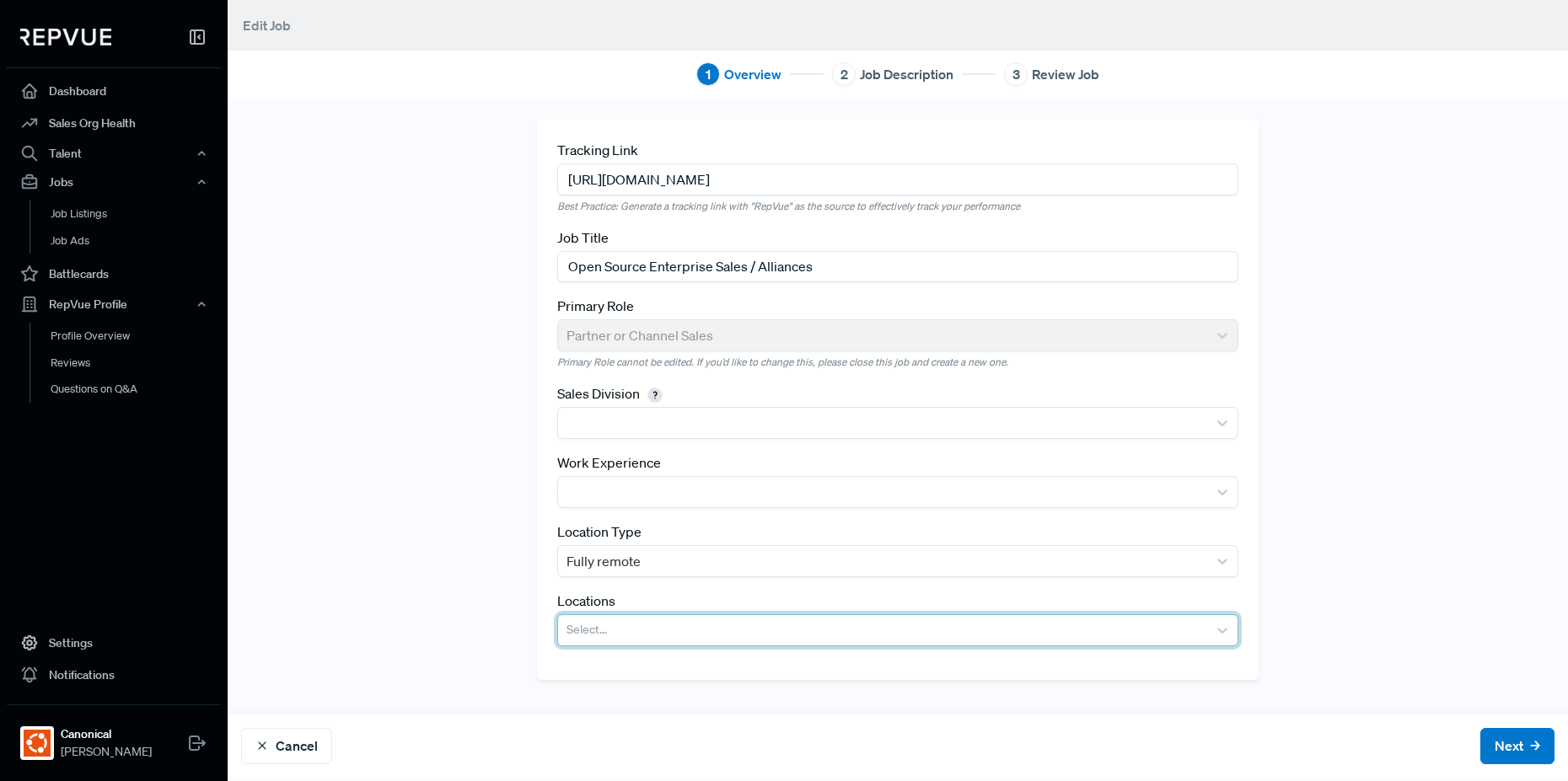
click at [667, 642] on div "Select..." at bounding box center [883, 630] width 649 height 31
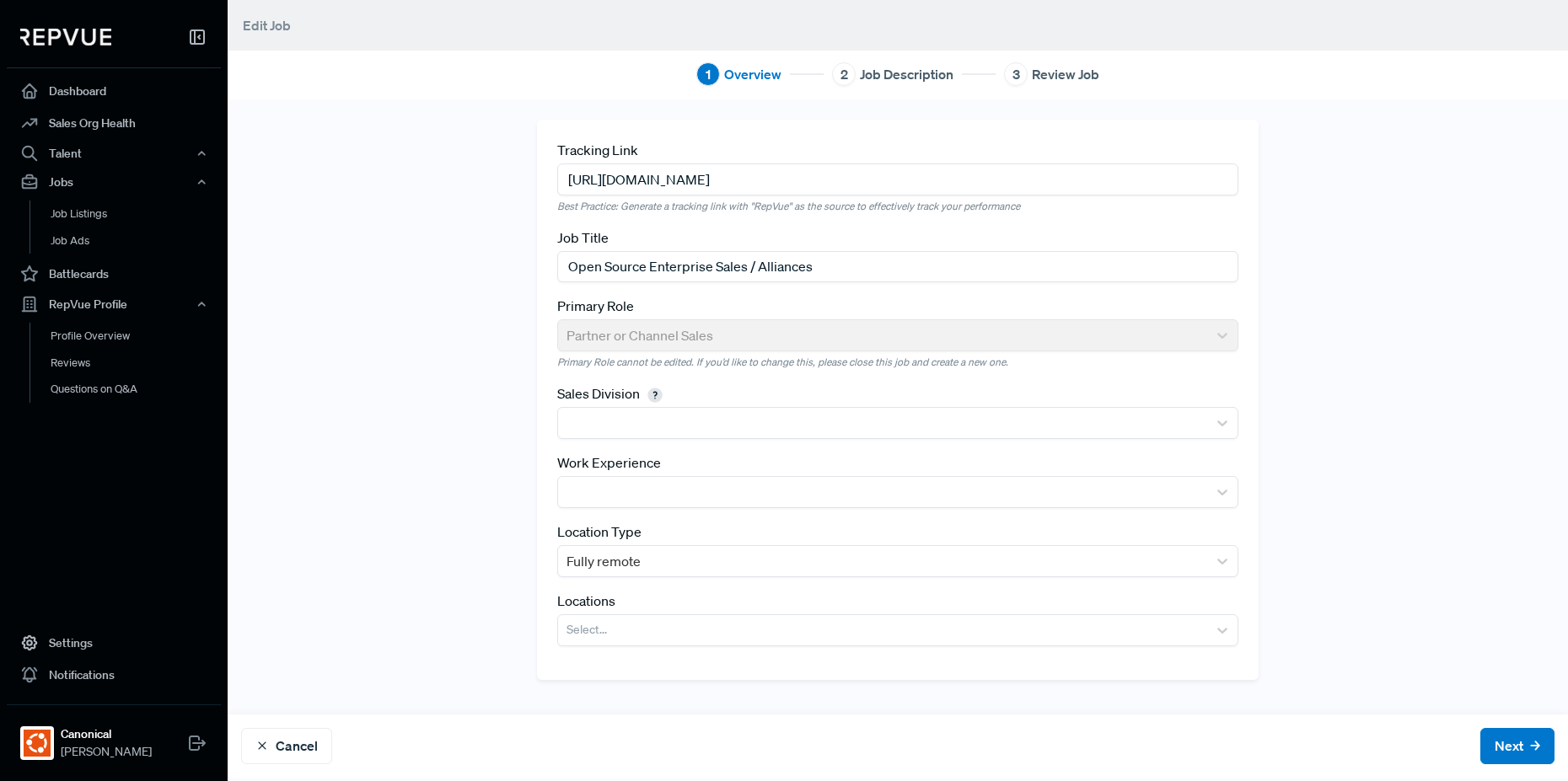
click at [403, 607] on div "Tracking Link [URL][DOMAIN_NAME] Best Practice: Generate a tracking link with "…" at bounding box center [898, 406] width 1113 height 574
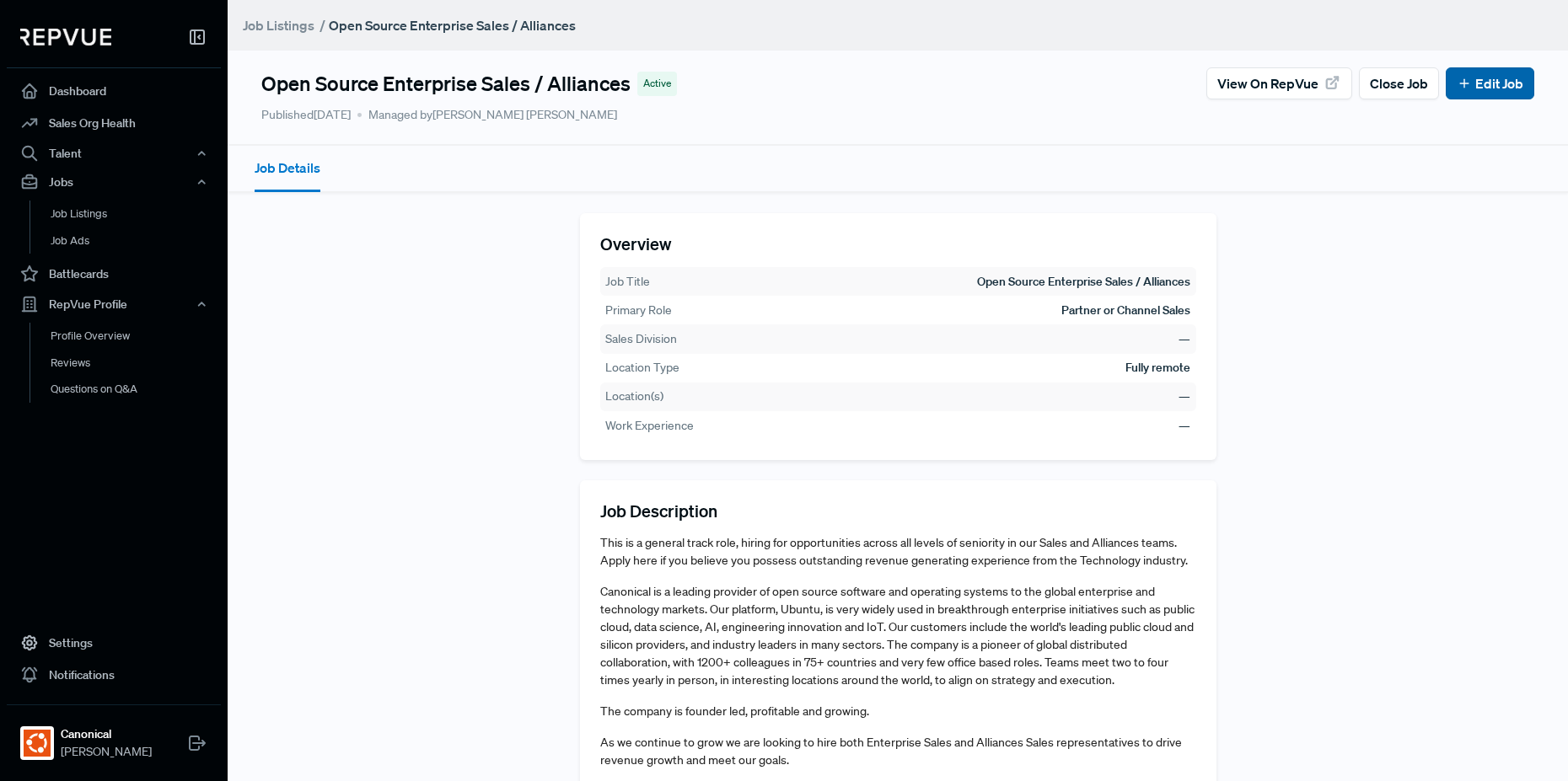
click at [1478, 91] on link "Edit Job" at bounding box center [1490, 83] width 67 height 20
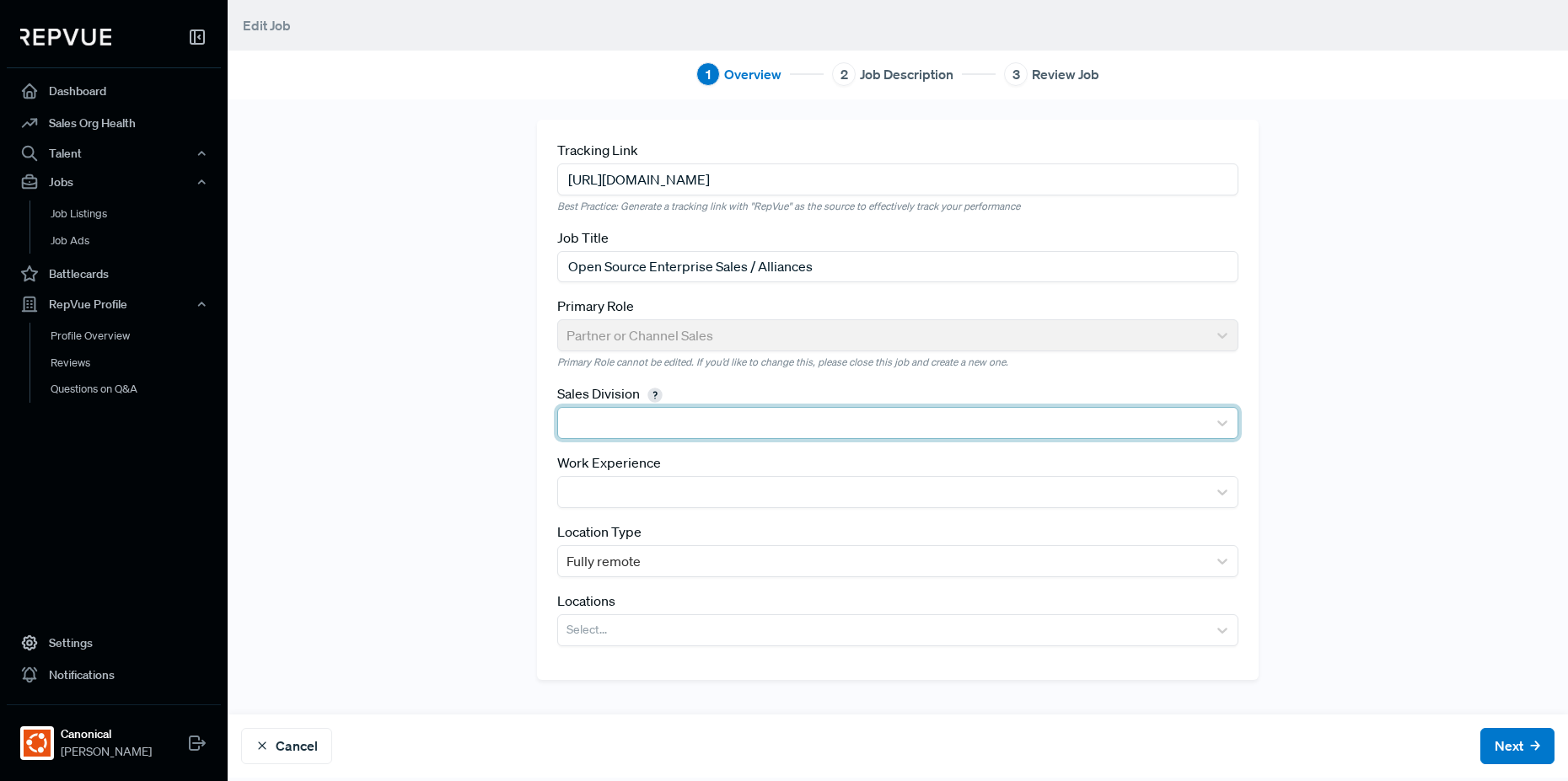
click at [887, 407] on div at bounding box center [898, 422] width 681 height 32
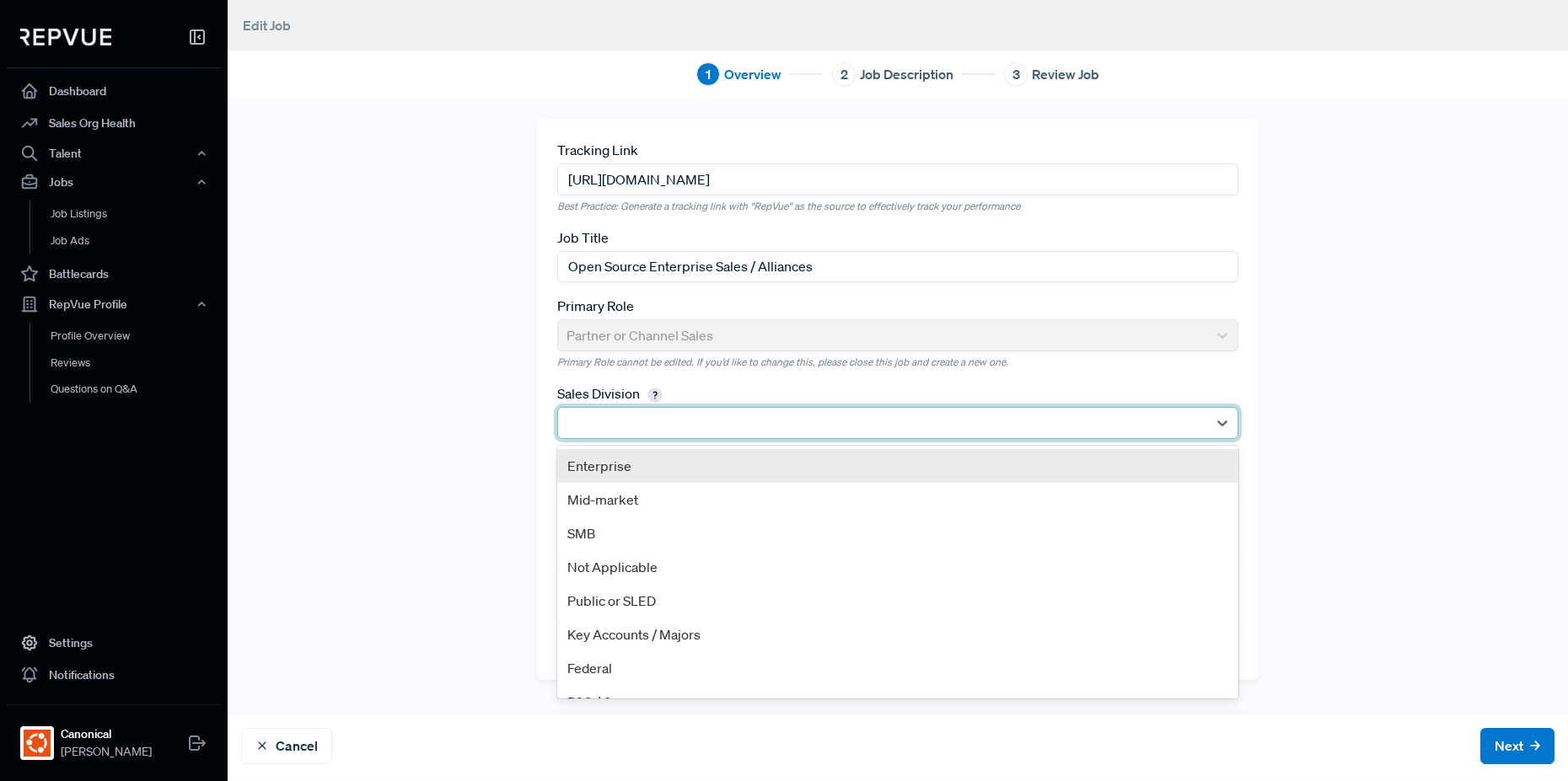
click at [887, 471] on div "Enterprise" at bounding box center [898, 466] width 681 height 33
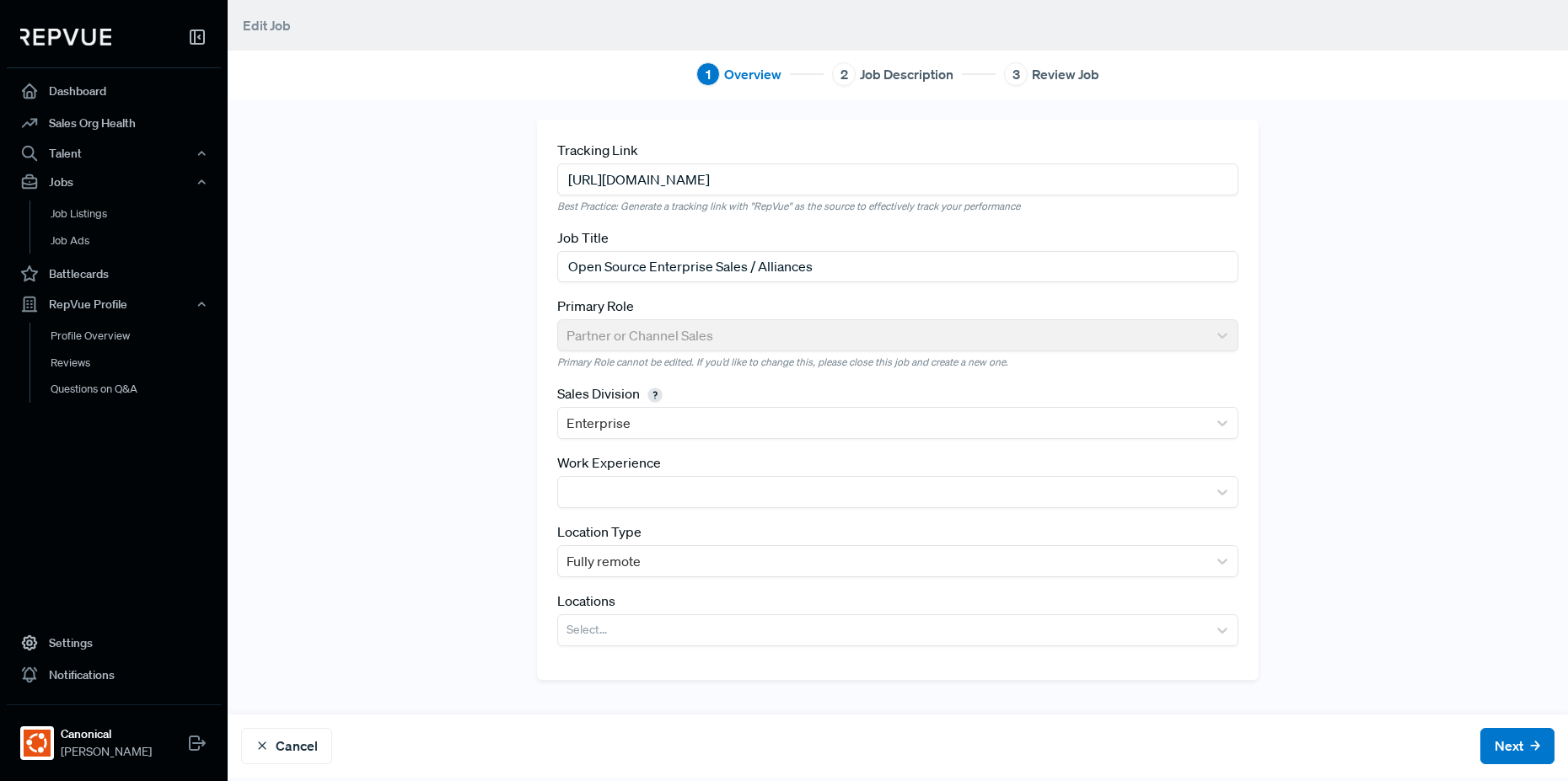
click at [887, 459] on div "Work Experience" at bounding box center [898, 481] width 681 height 55
click at [1514, 754] on button "Next" at bounding box center [1517, 746] width 74 height 36
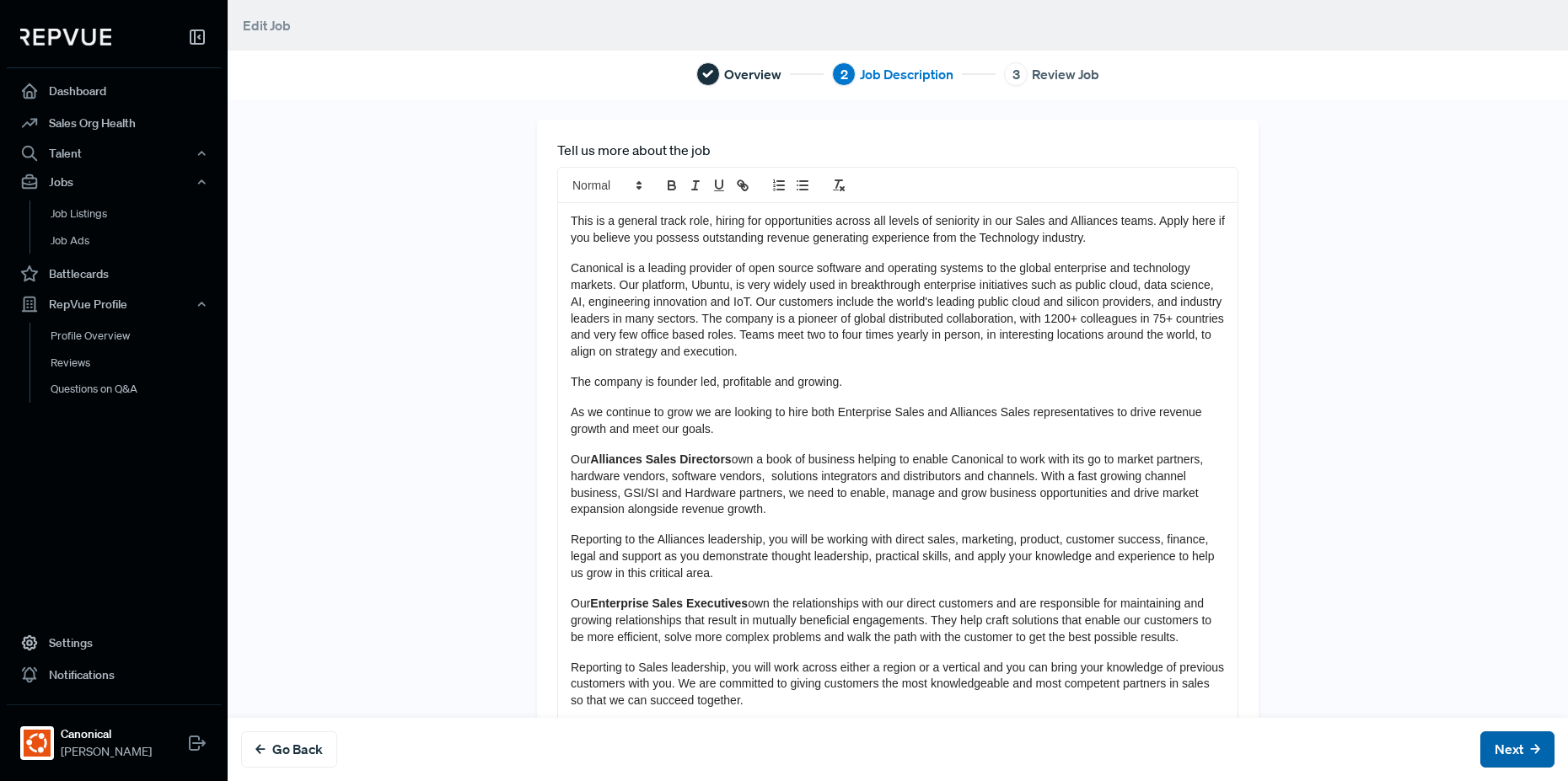
click at [1530, 754] on icon at bounding box center [1535, 750] width 10 height 10
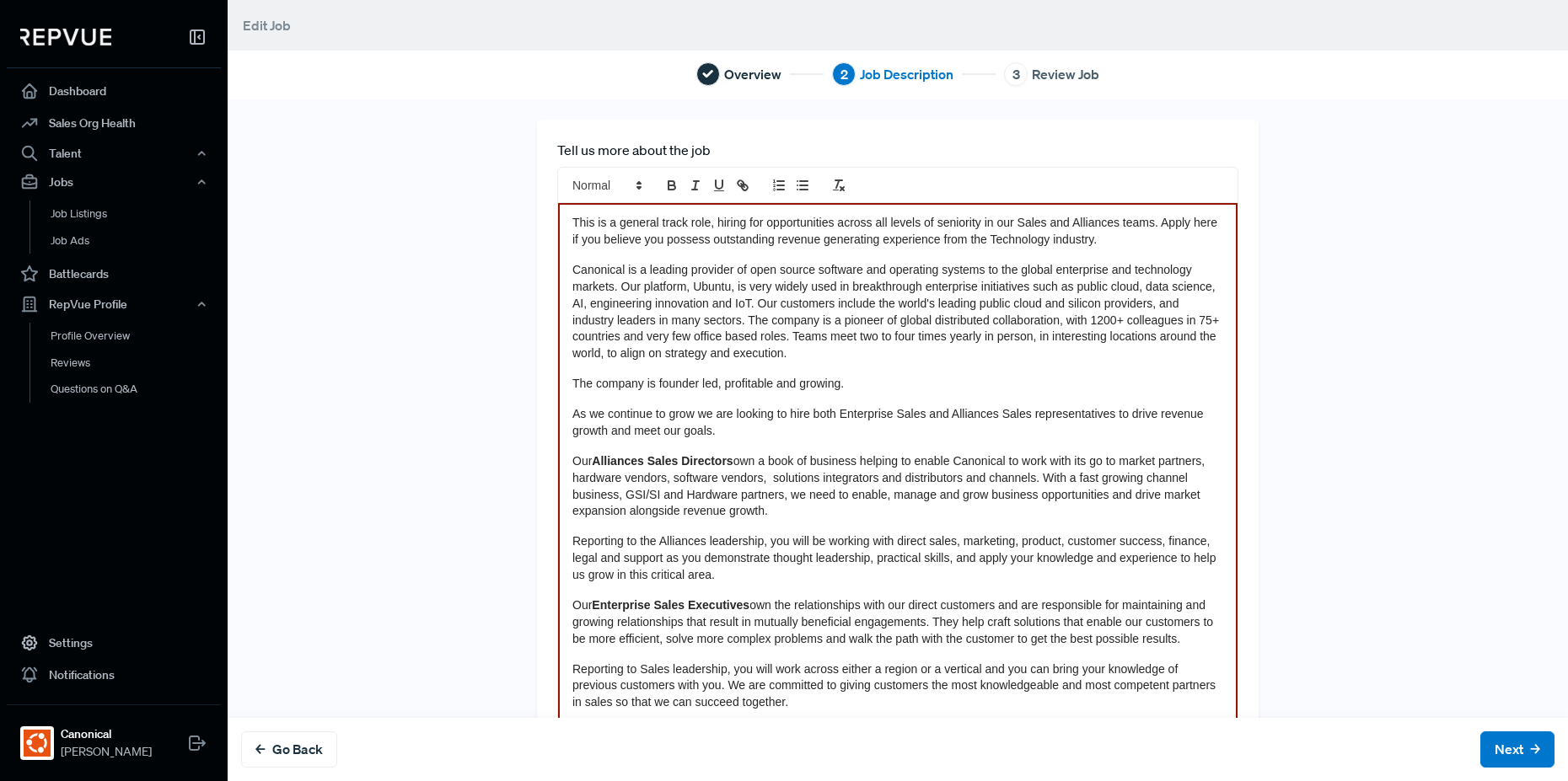
click at [1012, 562] on span "Reporting to the Alliances leadership, you will be working with direct sales, m…" at bounding box center [895, 557] width 646 height 47
click at [1502, 752] on button "Next" at bounding box center [1517, 750] width 74 height 36
click at [1028, 562] on span "Reporting to the Alliances leadership, you will be working with direct sales, m…" at bounding box center [895, 557] width 646 height 47
click at [936, 520] on p "Our Alliances Sales Directors own a book of business helping to enable Canonica…" at bounding box center [898, 487] width 651 height 67
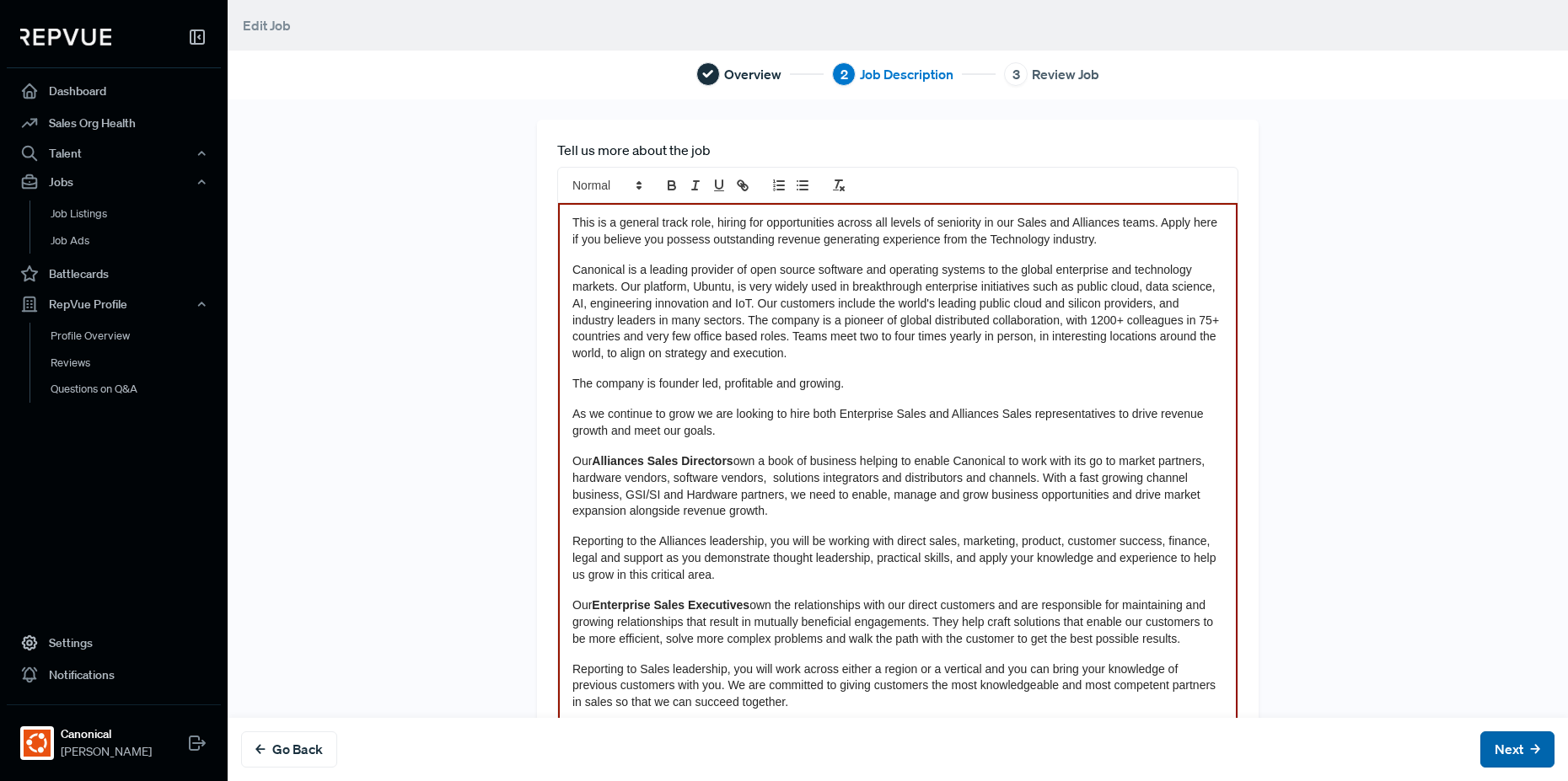
click at [1498, 742] on button "Next" at bounding box center [1517, 750] width 74 height 36
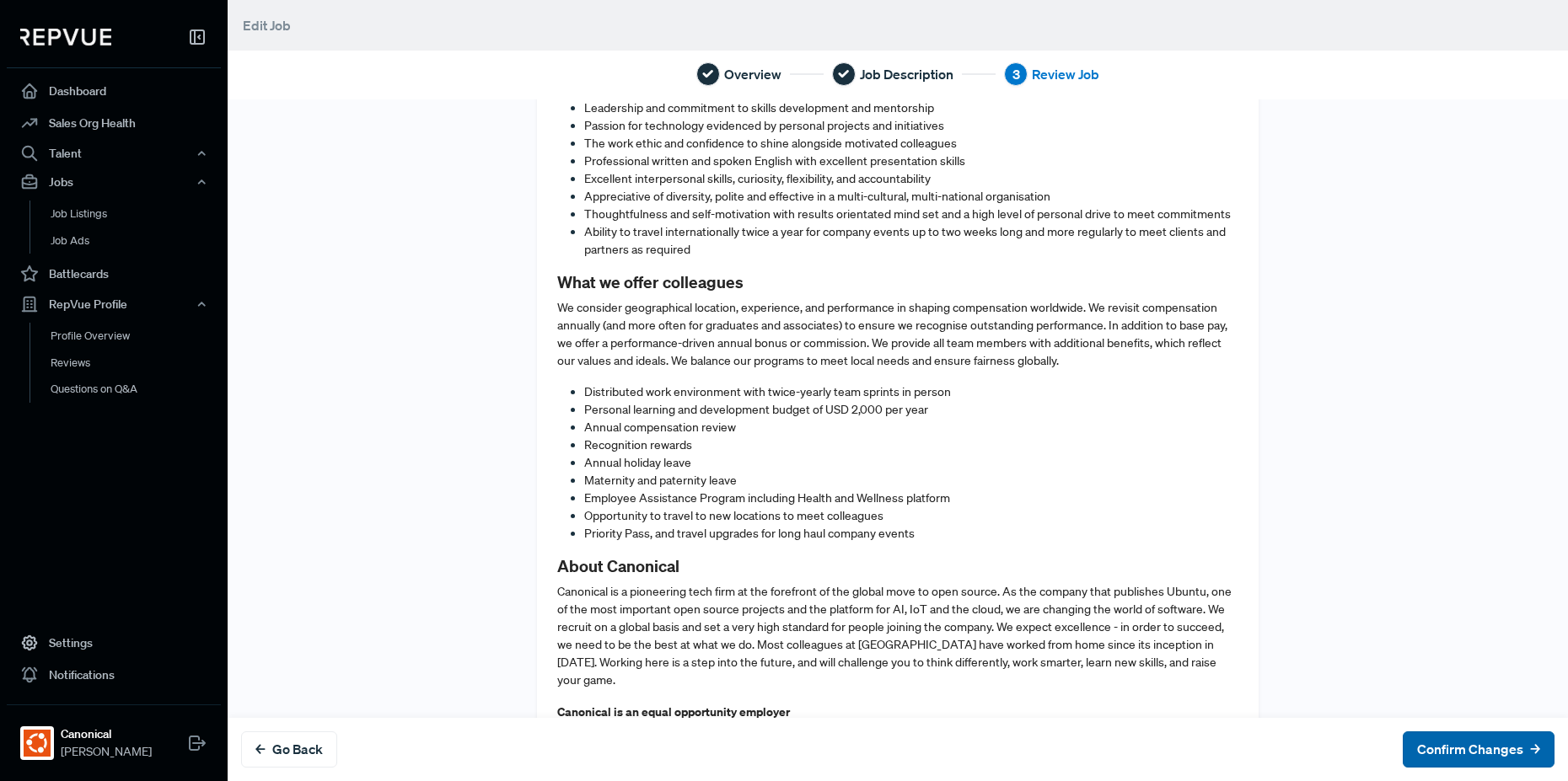
scroll to position [1417, 0]
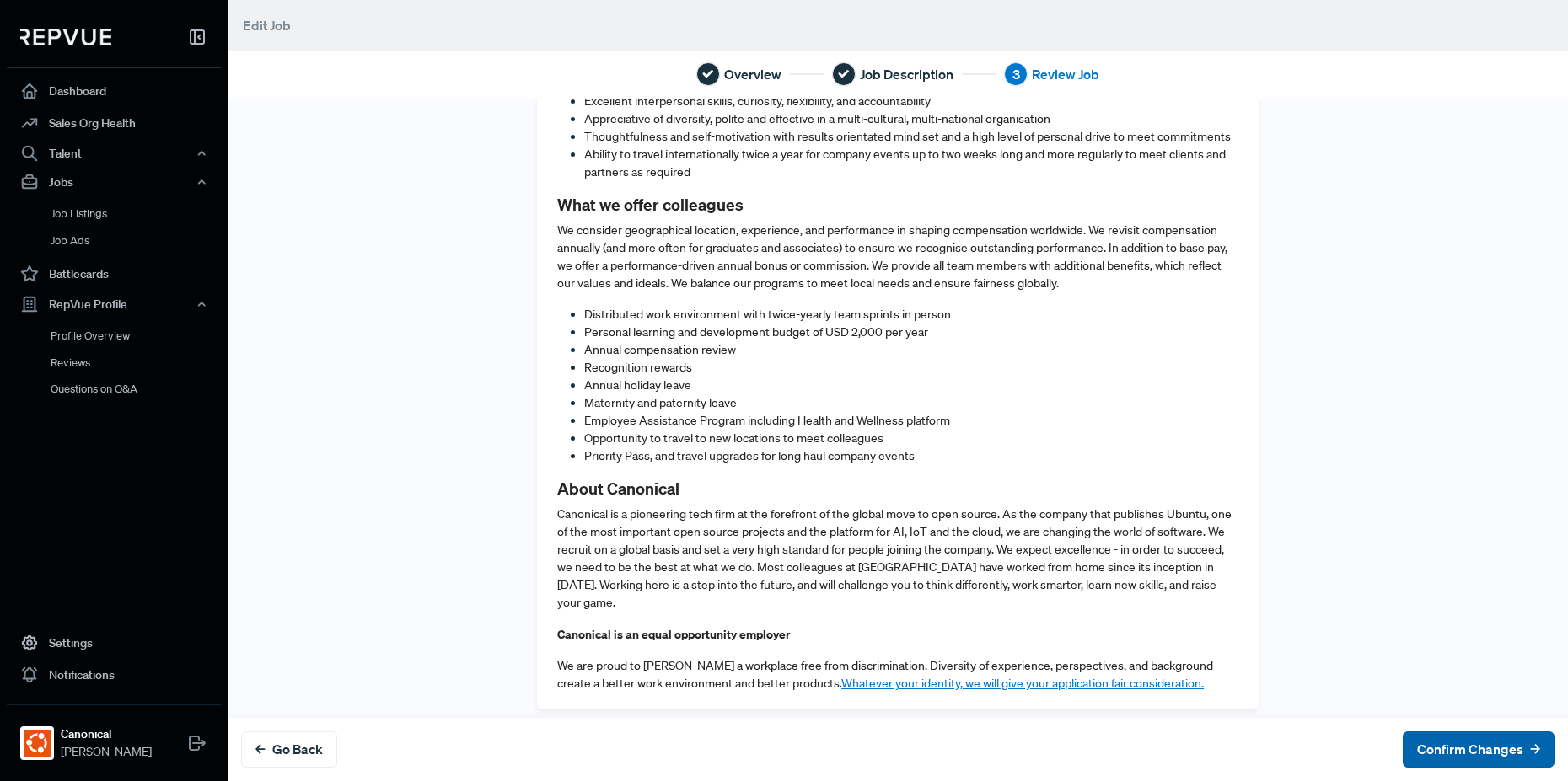
click at [1477, 755] on button "Confirm Changes" at bounding box center [1478, 750] width 152 height 36
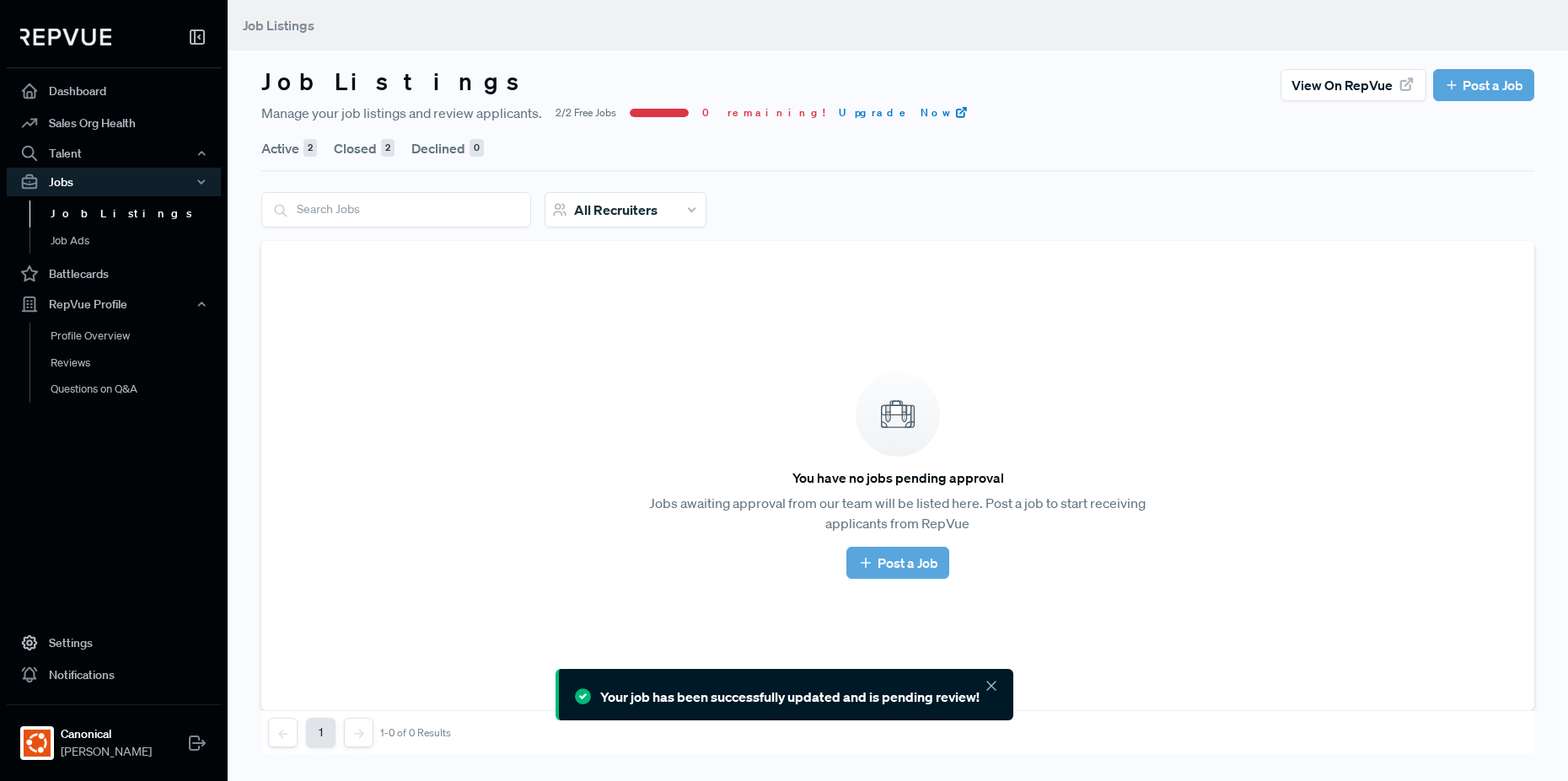
click at [295, 153] on button "Active 2" at bounding box center [289, 148] width 55 height 47
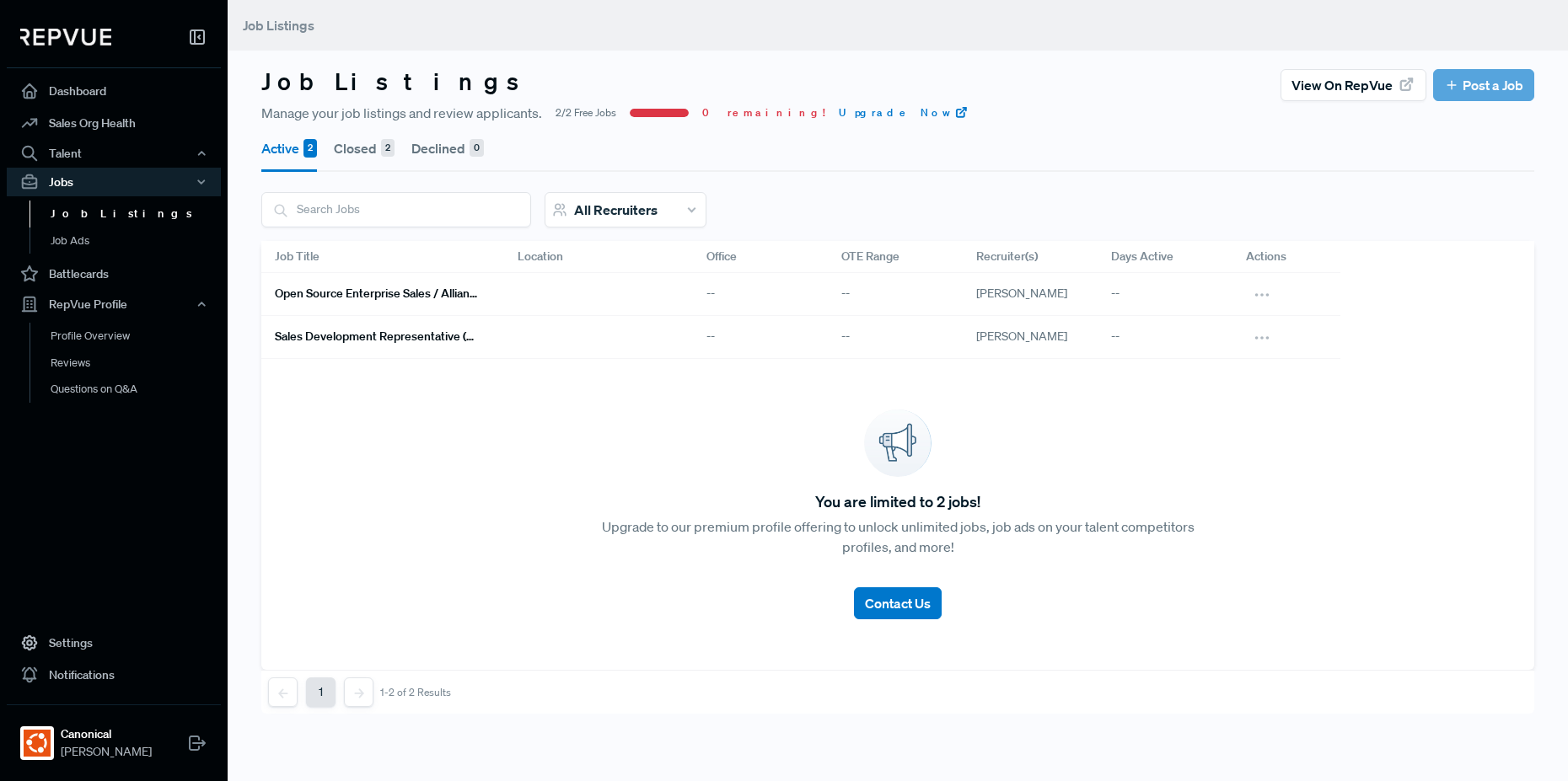
click at [407, 292] on h6 "Open Source Enterprise Sales / Alliances" at bounding box center [375, 294] width 202 height 15
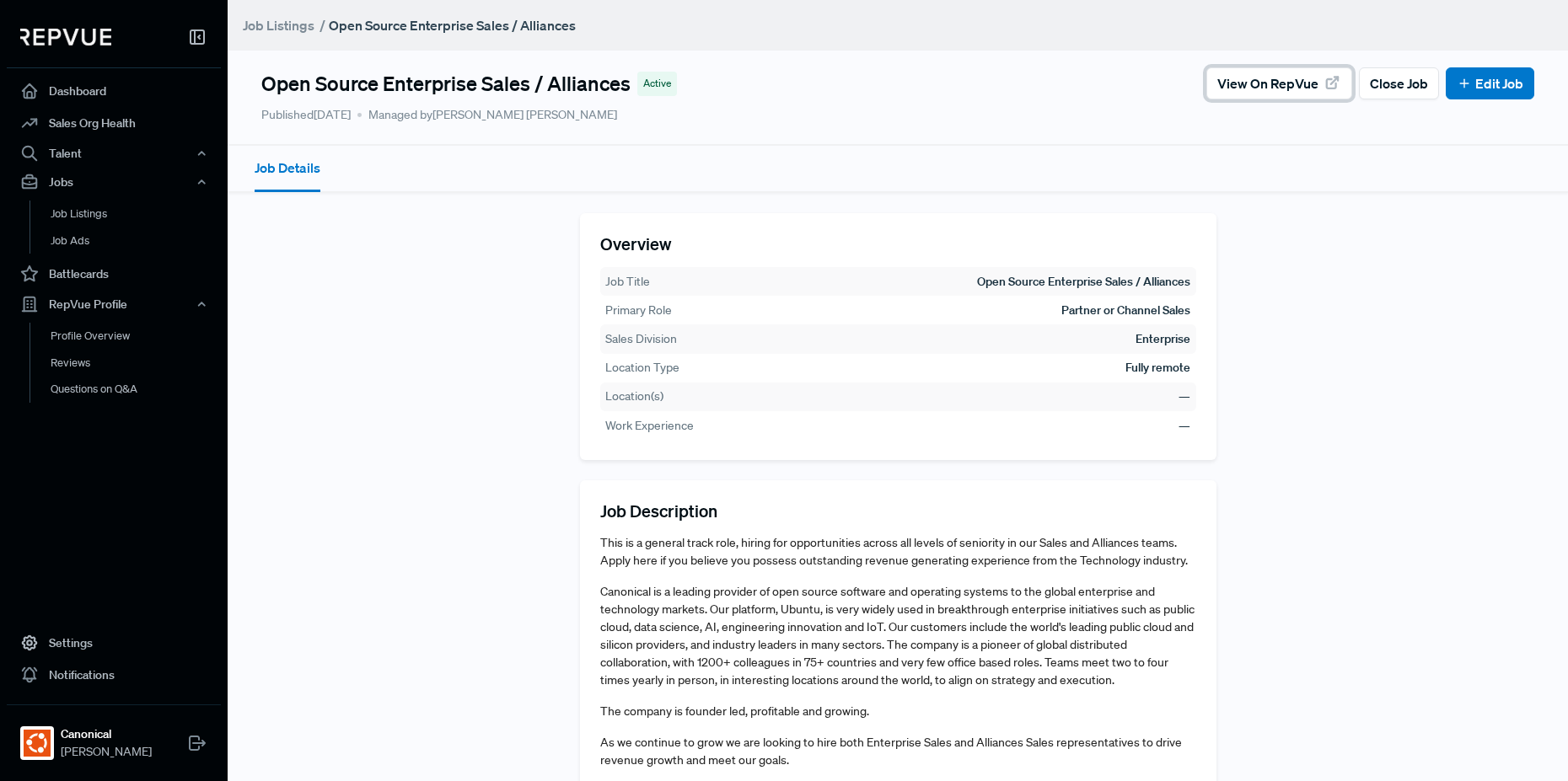
click at [1273, 76] on span "View on RepVue" at bounding box center [1268, 83] width 101 height 20
click at [1141, 107] on article "Published [DATE] Managed by [PERSON_NAME]" at bounding box center [898, 115] width 1273 height 18
